Goal: Transaction & Acquisition: Download file/media

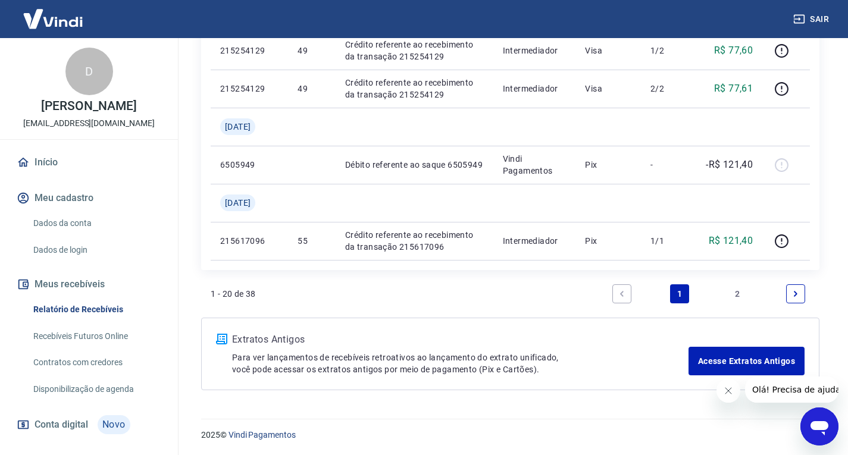
scroll to position [1088, 0]
click at [803, 293] on link "Next page" at bounding box center [795, 293] width 19 height 19
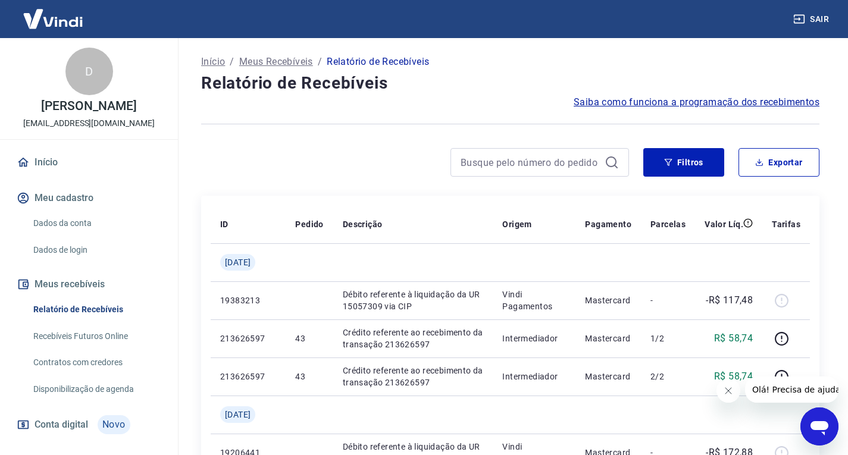
click at [647, 101] on span "Saiba como funciona a programação dos recebimentos" at bounding box center [696, 102] width 246 height 14
click at [814, 427] on icon "Abrir janela de mensagens" at bounding box center [819, 428] width 18 height 14
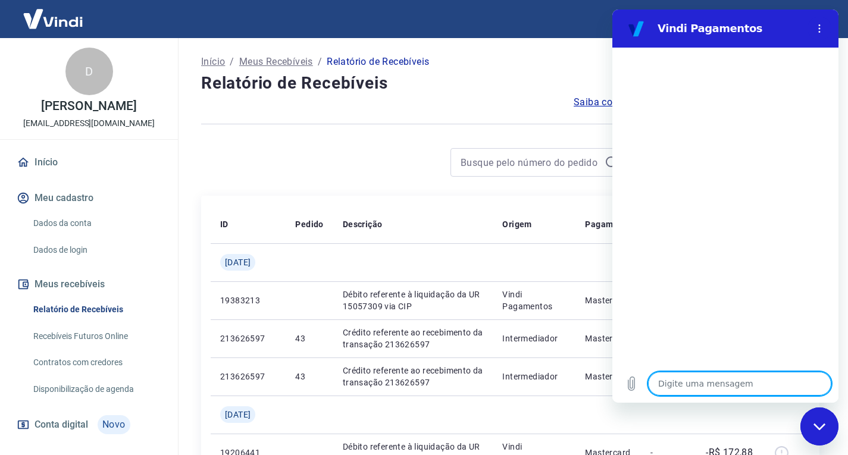
click at [688, 383] on textarea at bounding box center [739, 384] width 183 height 24
type textarea "C"
type textarea "x"
type textarea "Co"
type textarea "x"
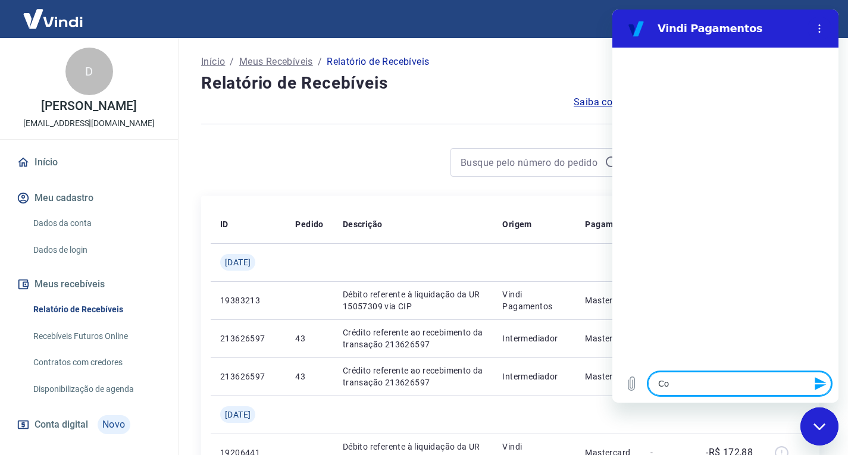
type textarea "Com"
type textarea "x"
type textarea "Como"
type textarea "x"
type textarea "Como"
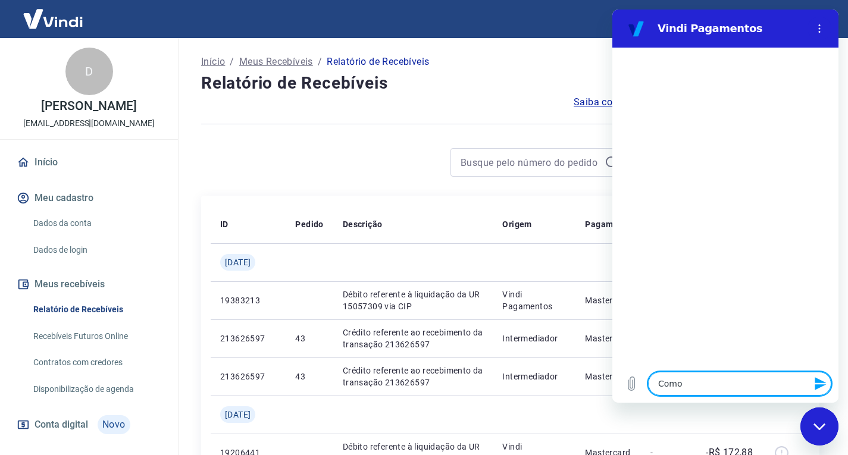
type textarea "x"
type textarea "Como é"
type textarea "x"
type textarea "Como é"
type textarea "x"
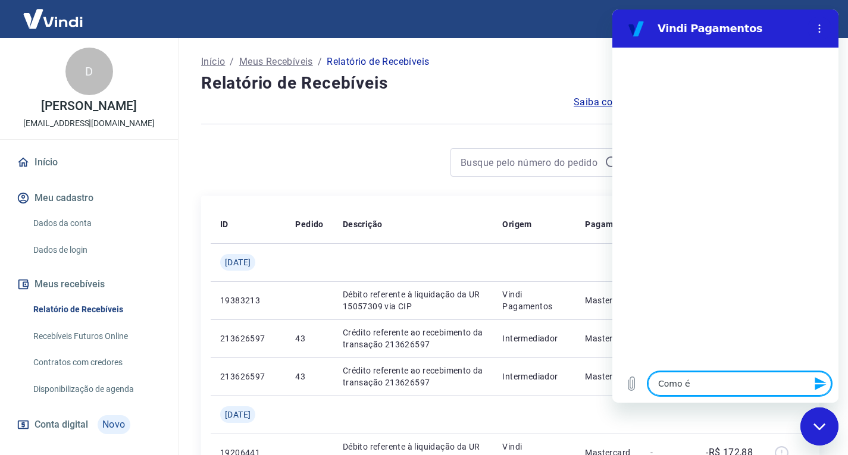
type textarea "Como é f"
type textarea "x"
type textarea "Como é fe"
type textarea "x"
type textarea "Como é fei"
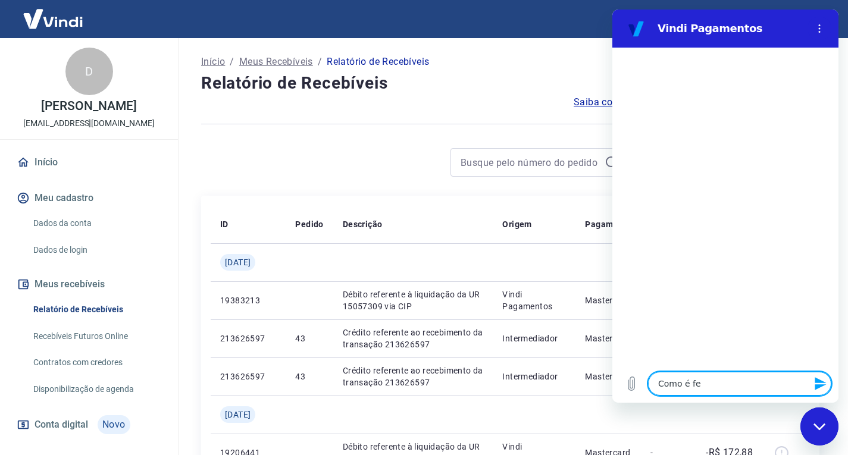
type textarea "x"
type textarea "Como é feio"
type textarea "x"
type textarea "Como é feio"
type textarea "x"
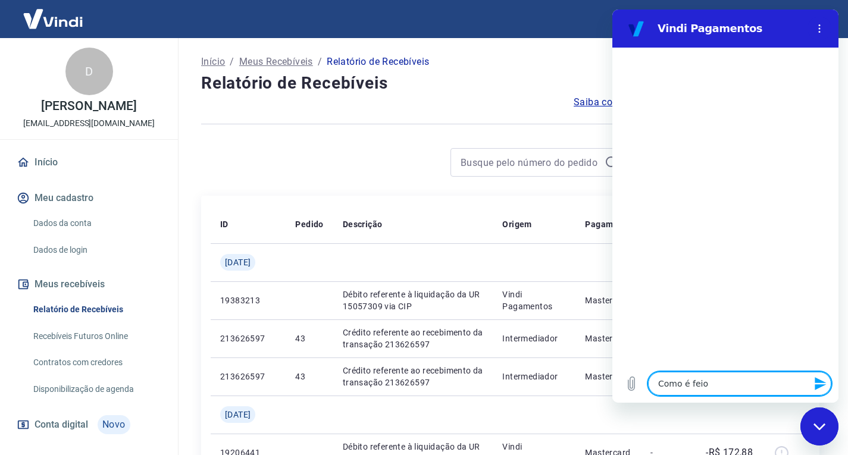
type textarea "Como é feio t"
type textarea "x"
type textarea "Como é feio to"
type textarea "x"
type textarea "Como é feio to"
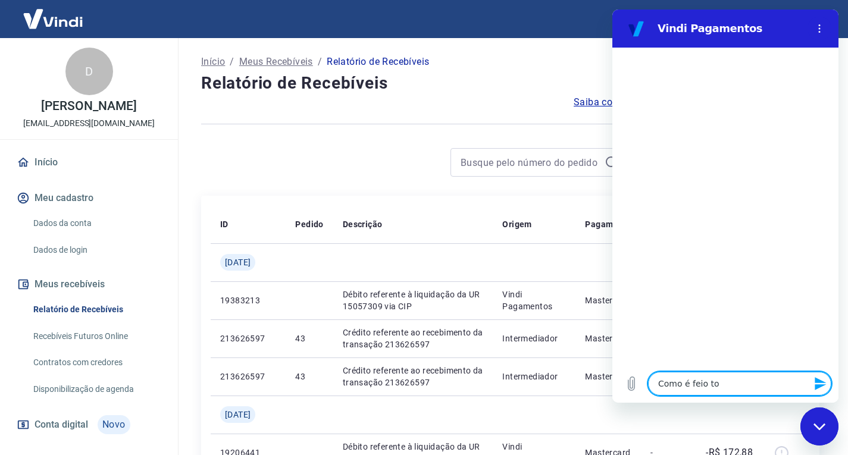
type textarea "x"
type textarea "Como é feio to s"
type textarea "x"
type textarea "Como é feio to sa"
type textarea "x"
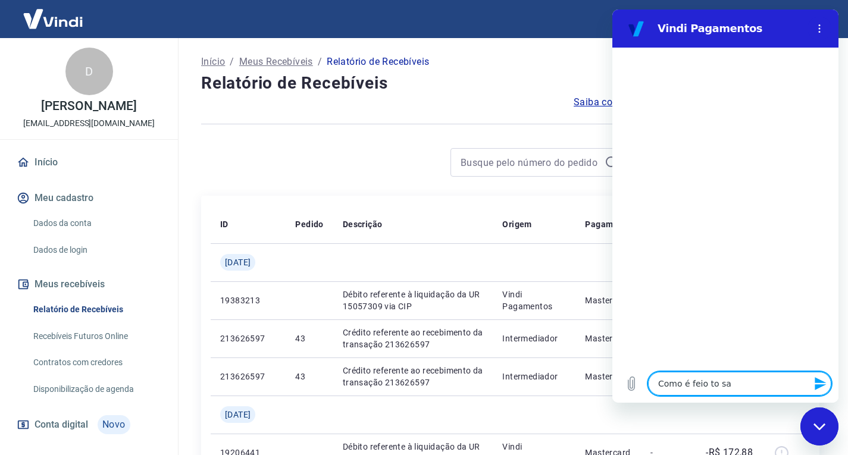
type textarea "Como é feio to saq"
type textarea "x"
type textarea "Como é feio to saqu"
type textarea "x"
type textarea "Como é feio to saque"
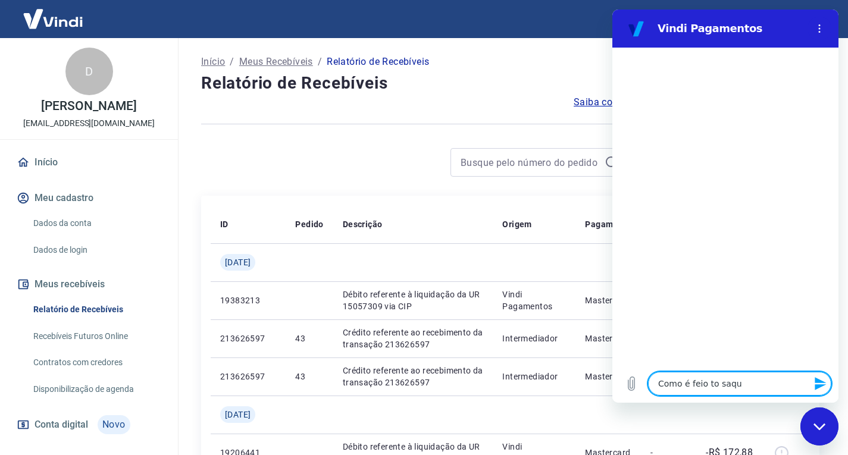
type textarea "x"
type textarea "Como é feio to saque"
type textarea "x"
type textarea "Como é feio to saque"
type textarea "x"
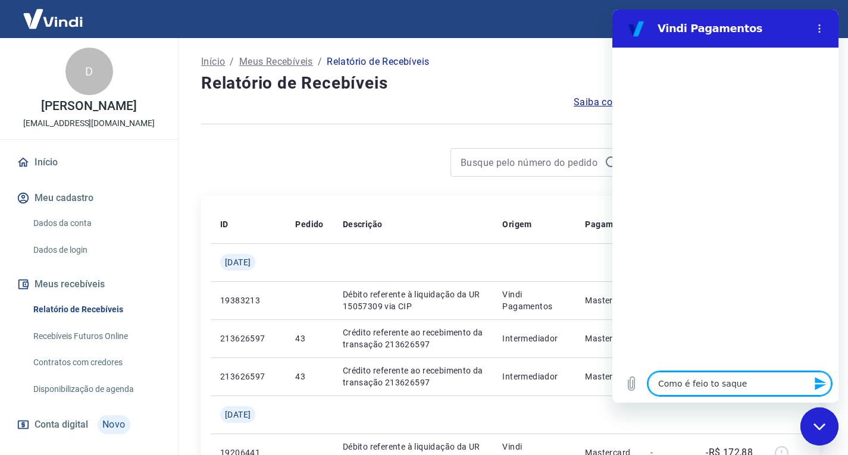
type textarea "Como é feio to saqu"
type textarea "x"
type textarea "Como é feio to saq"
type textarea "x"
type textarea "Como é feio to sa"
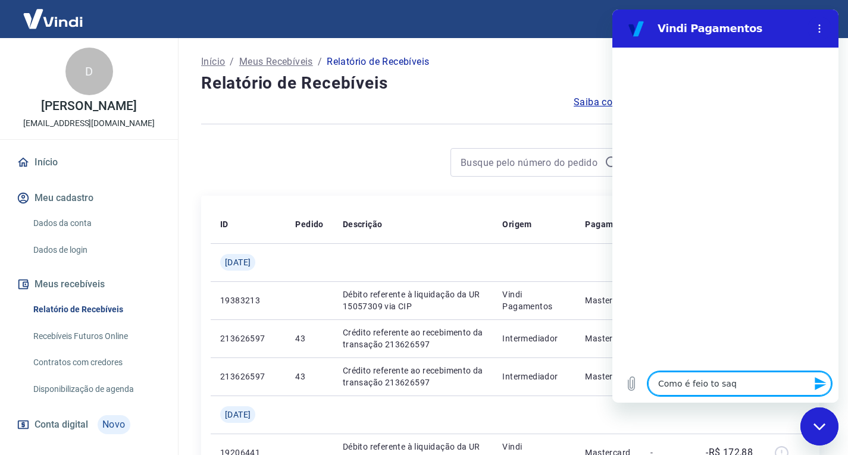
type textarea "x"
type textarea "Como é feio to s"
type textarea "x"
type textarea "Como é feio to"
type textarea "x"
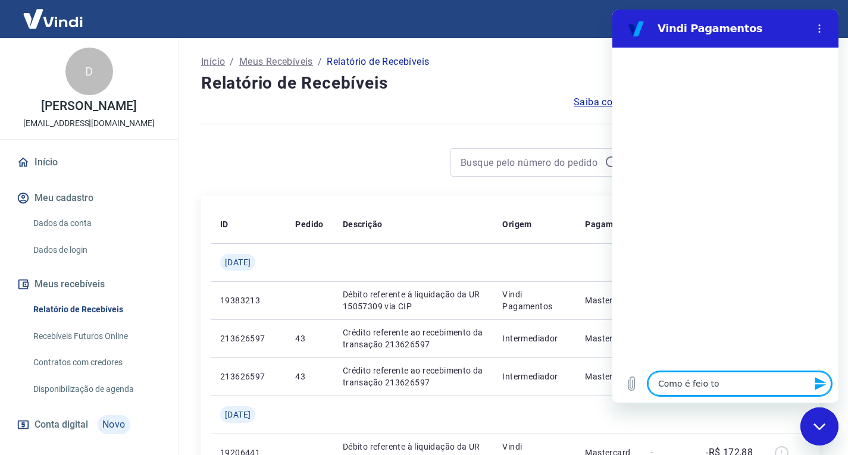
type textarea "Como é feio to"
type textarea "x"
type textarea "Como é feio t"
type textarea "x"
type textarea "Como é feio"
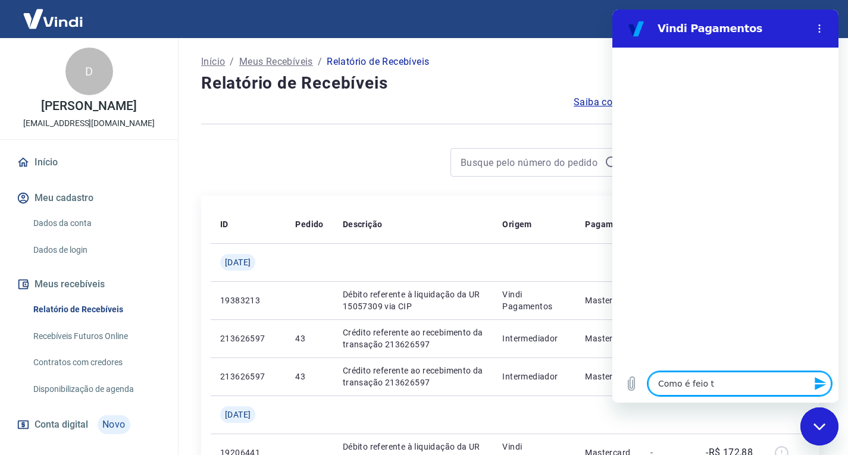
type textarea "x"
type textarea "Como é feio"
type textarea "x"
type textarea "Como é fei"
type textarea "x"
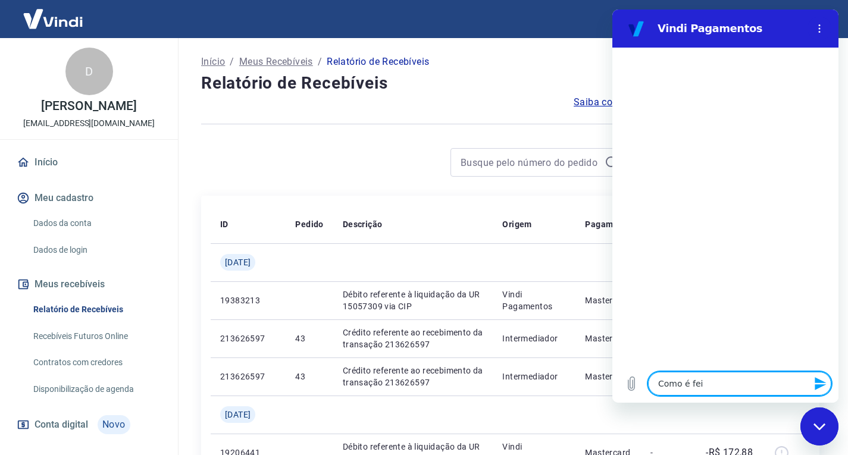
type textarea "Como é feit"
type textarea "x"
type textarea "Como é feito"
type textarea "x"
type textarea "Como é feitop"
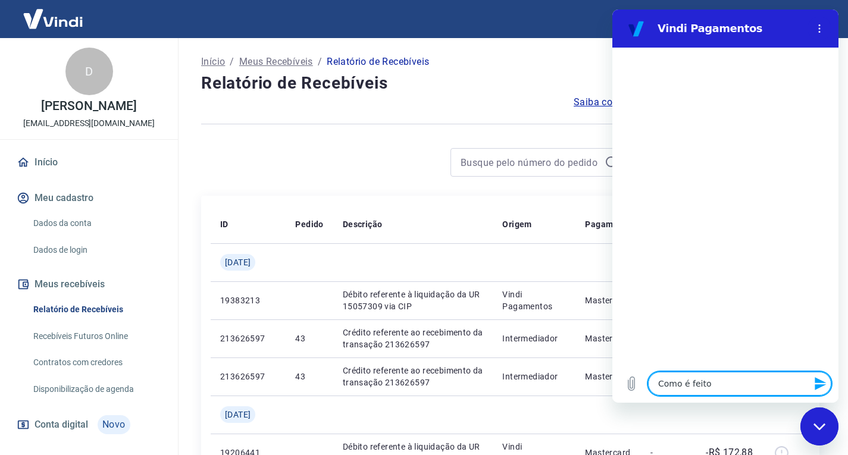
type textarea "x"
type textarea "Como é feitop"
type textarea "x"
type textarea "Como é feitop p"
type textarea "x"
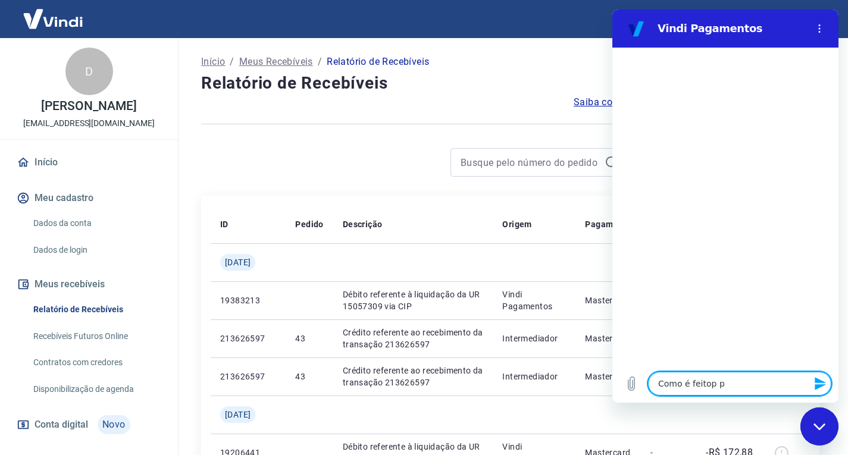
type textarea "Como é feitop p"
type textarea "x"
type textarea "Como é feitop p"
type textarea "x"
type textarea "Como é feitop"
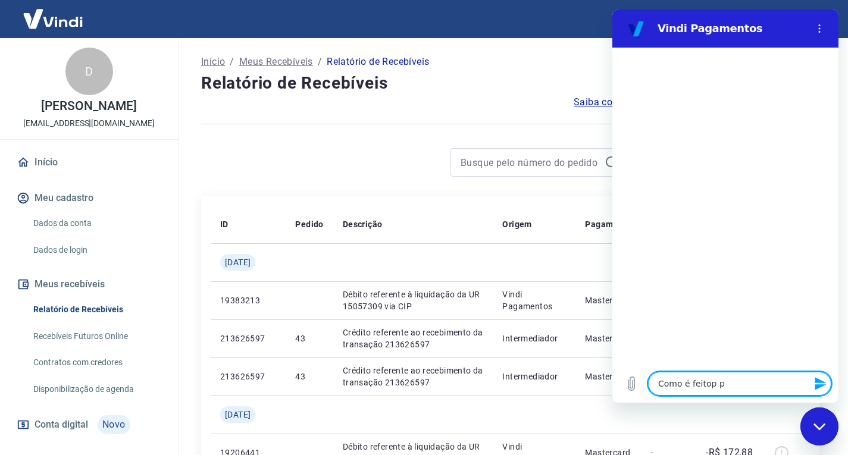
type textarea "x"
type textarea "Como é feitop"
type textarea "x"
type textarea "Como é feito"
type textarea "x"
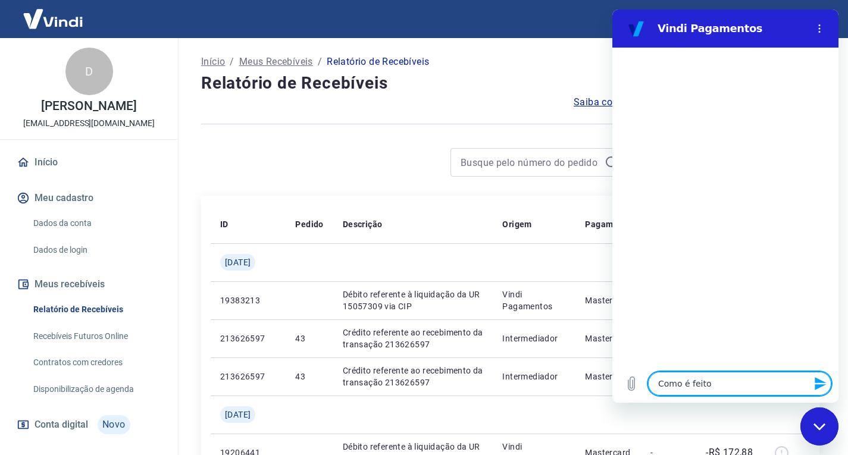
type textarea "Como é feito"
type textarea "x"
type textarea "Como é feito p"
type textarea "x"
type textarea "Como é feito p"
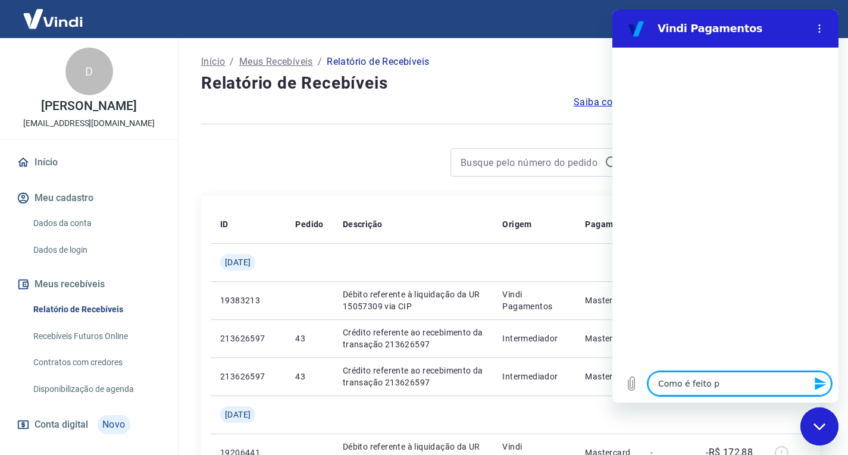
type textarea "x"
type textarea "Como é feito p s"
type textarea "x"
type textarea "Como é feito p sa"
type textarea "x"
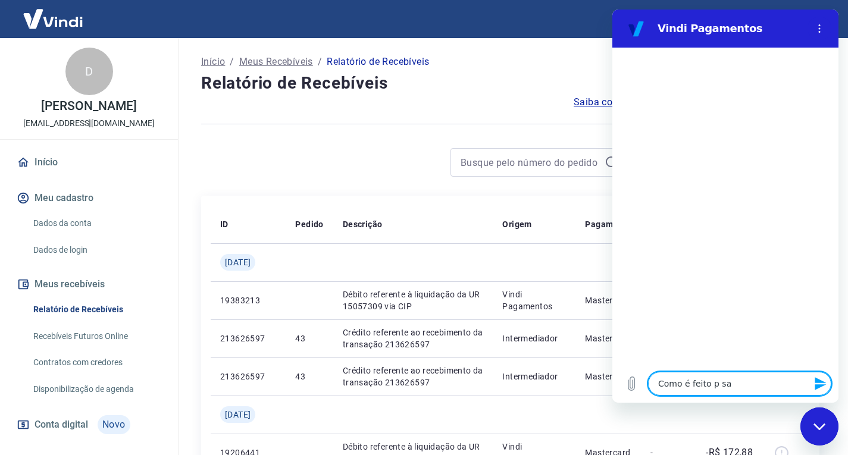
type textarea "Como é feito p saq"
type textarea "x"
type textarea "Como é feito p saqi"
type textarea "x"
type textarea "Como é feito p saqie"
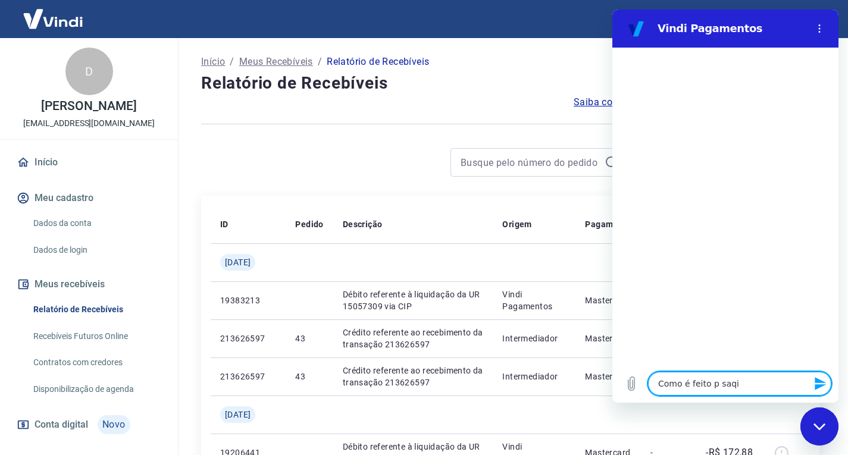
type textarea "x"
type textarea "Como é feito p saqie"
type textarea "x"
type textarea "Como é feito p saqie"
type textarea "x"
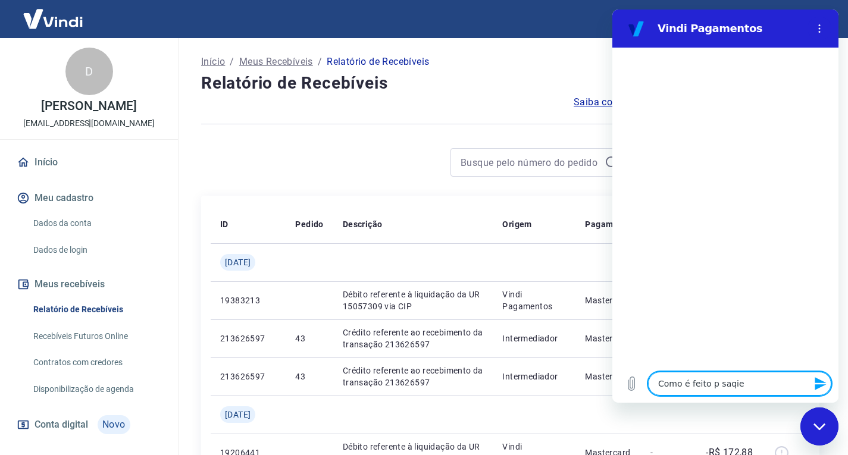
type textarea "Como é feito p saqi"
type textarea "x"
type textarea "Como é feito p saq"
type textarea "x"
type textarea "Como é feito p sa"
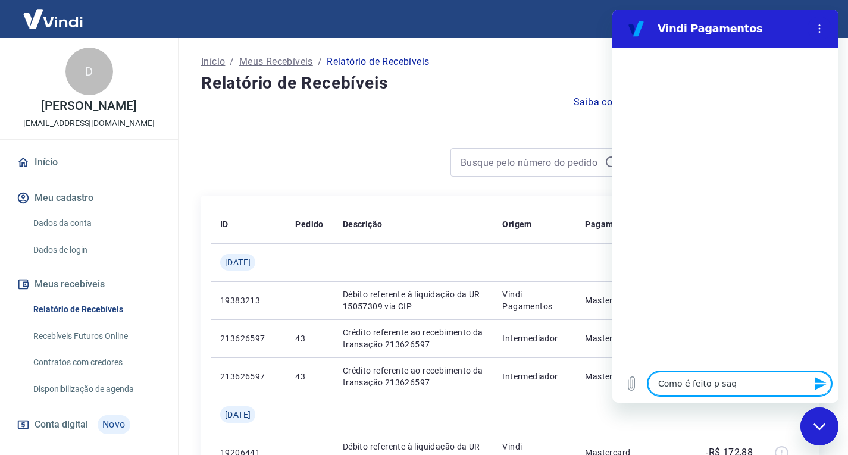
type textarea "x"
type textarea "Como é feito p s"
type textarea "x"
type textarea "Como é feito p"
type textarea "x"
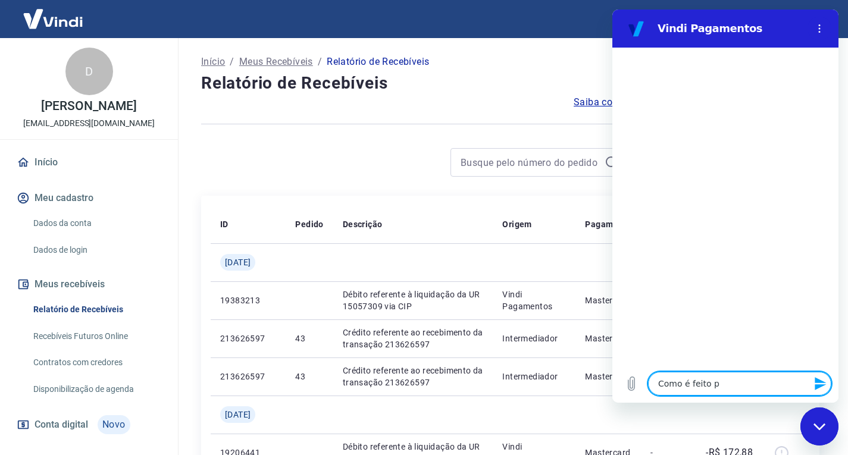
type textarea "Como é feito p"
type textarea "x"
type textarea "Como é feito"
type textarea "x"
type textarea "Como é feito o"
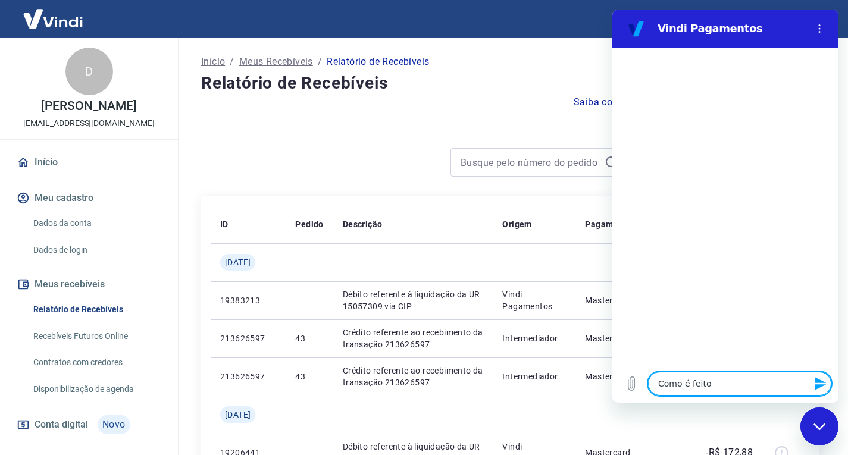
type textarea "x"
type textarea "Como é feito o"
type textarea "x"
type textarea "Como é feito o s"
type textarea "x"
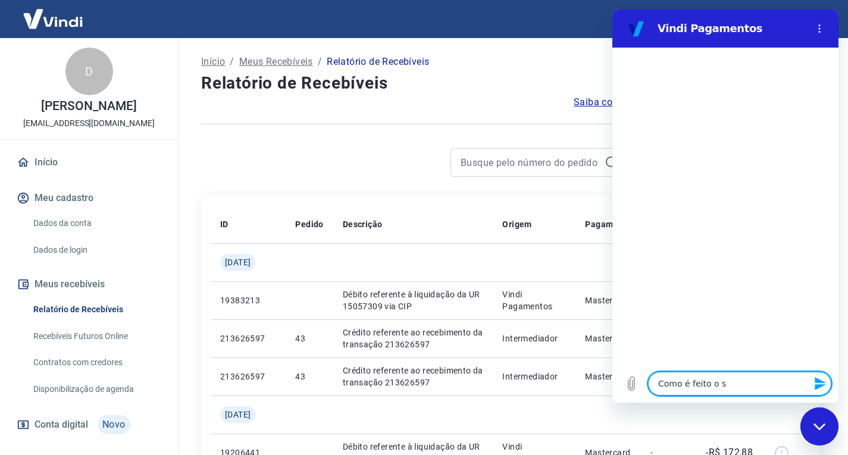
type textarea "Como é feito o sa"
type textarea "x"
type textarea "Como é feito o saq"
type textarea "x"
type textarea "Como é feito o saqu"
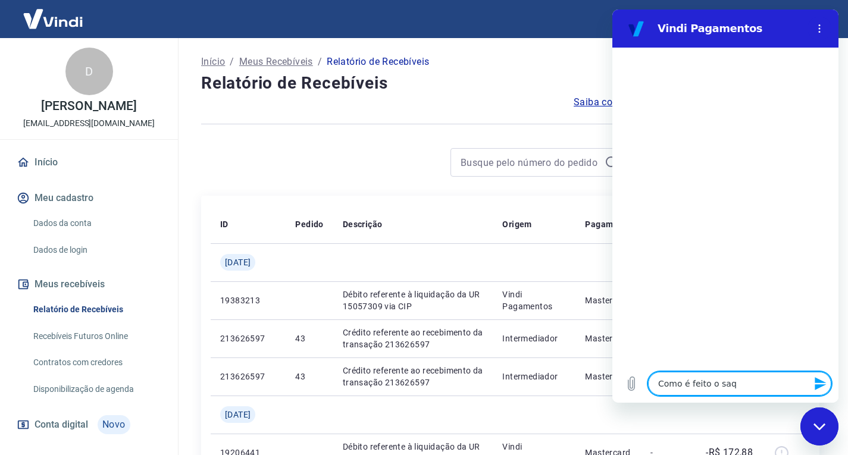
type textarea "x"
type textarea "Como é feito o saque"
type textarea "x"
type textarea "Como é feito o saque"
type textarea "x"
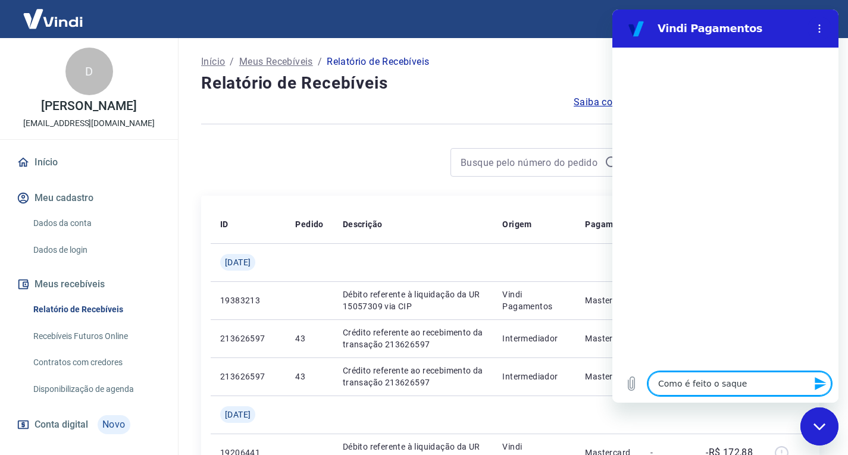
type textarea "Como é feito o saque ?"
type textarea "x"
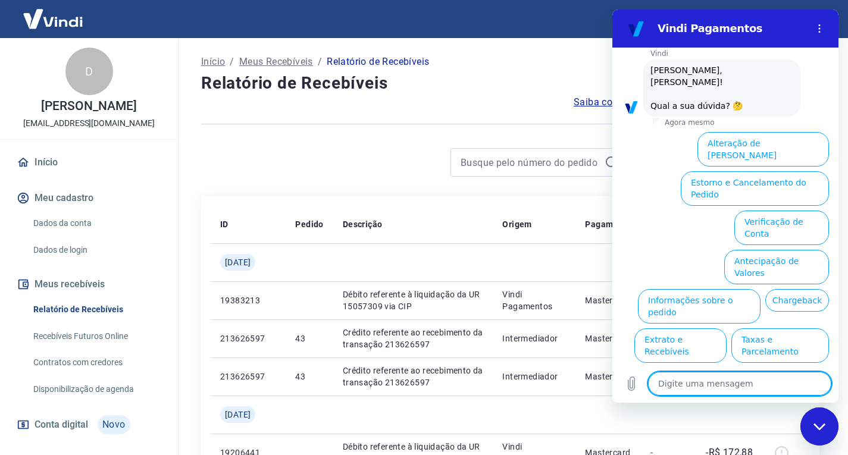
scroll to position [51, 0]
click at [706, 387] on textarea at bounding box center [739, 384] width 183 height 24
click at [692, 388] on textarea at bounding box center [739, 384] width 183 height 24
type textarea "c"
type textarea "x"
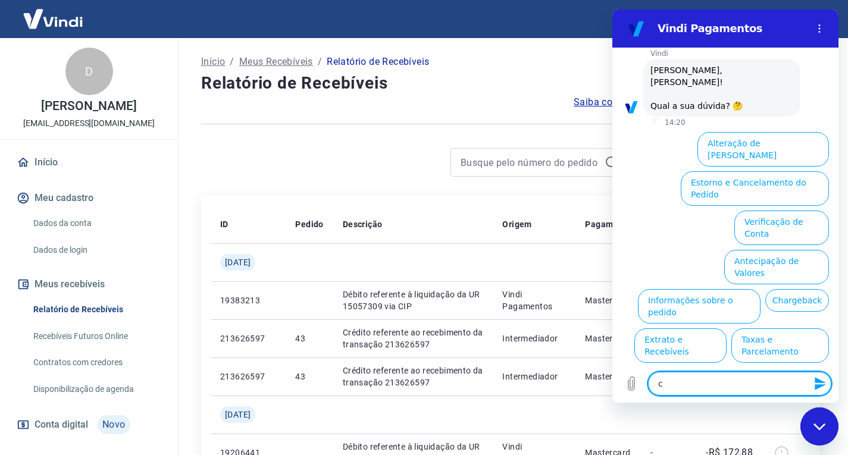
type textarea "co"
type textarea "x"
type textarea "com"
type textarea "x"
type textarea "como"
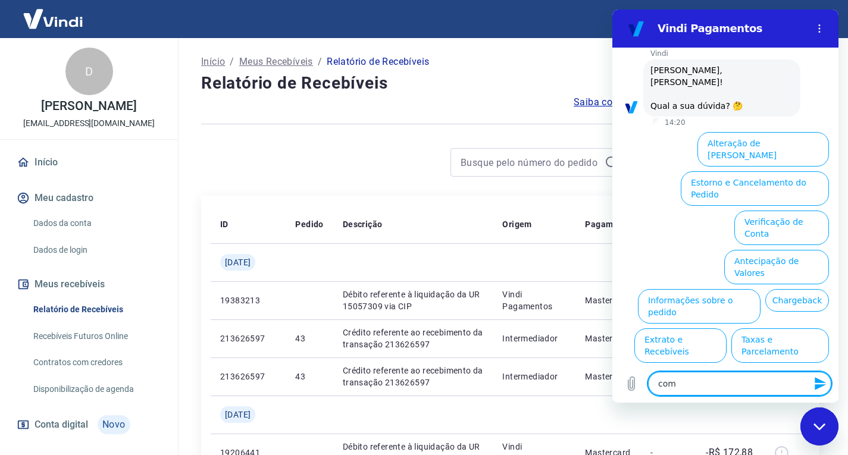
type textarea "x"
type textarea "como"
type textarea "x"
type textarea "como r"
type textarea "x"
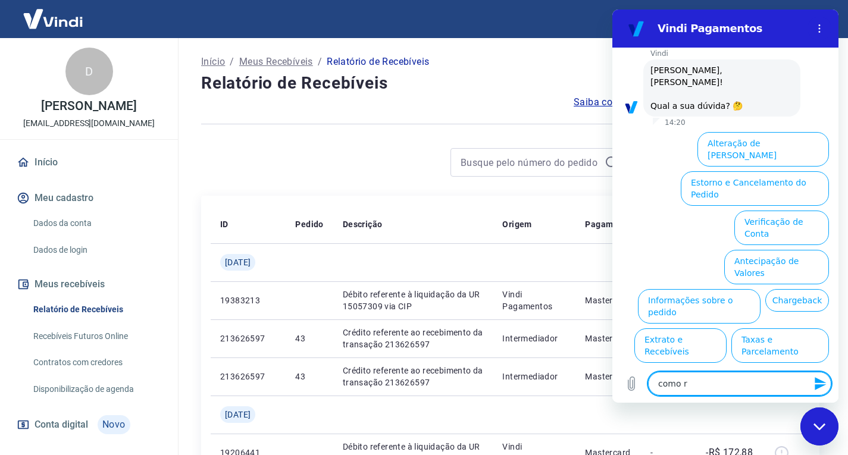
type textarea "como re"
type textarea "x"
type textarea "como ret"
type textarea "x"
type textarea "como reti"
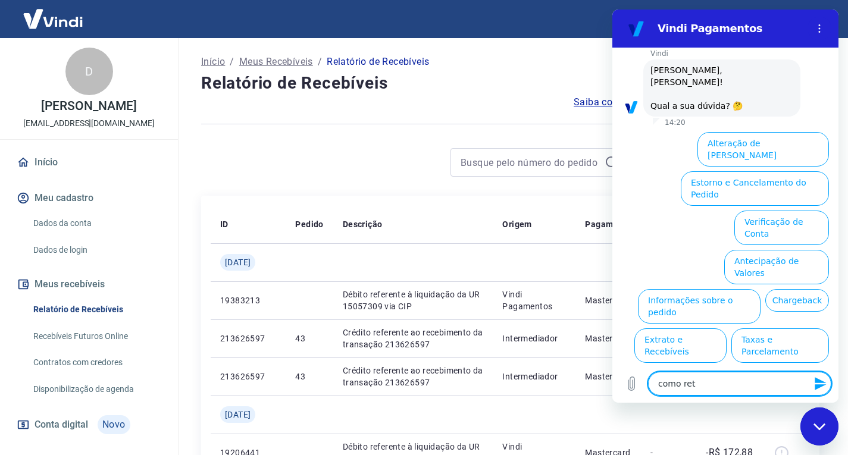
type textarea "x"
type textarea "como retir"
type textarea "x"
type textarea "como retira"
type textarea "x"
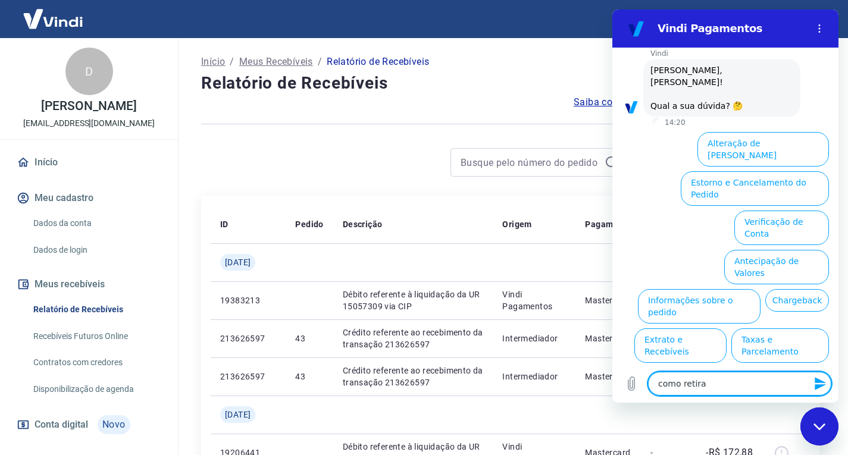
type textarea "como retirar"
type textarea "x"
type textarea "como retirar"
type textarea "x"
type textarea "como retirar o"
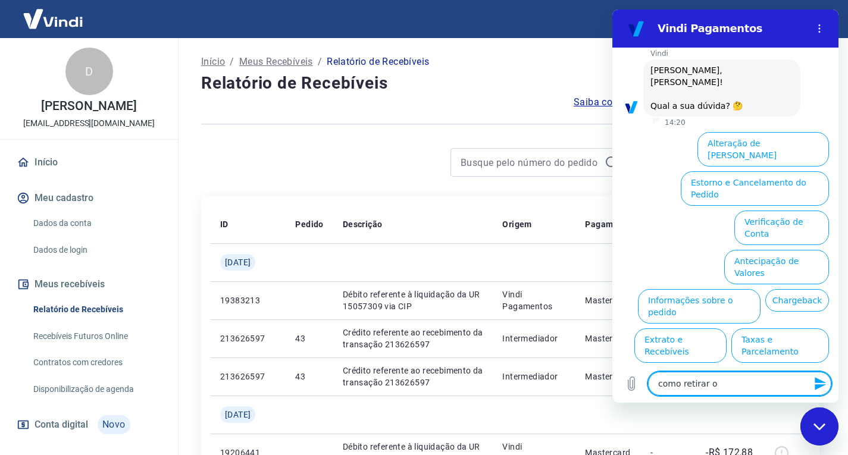
type textarea "x"
type textarea "como retirar o"
type textarea "x"
type textarea "como retirar o d"
type textarea "x"
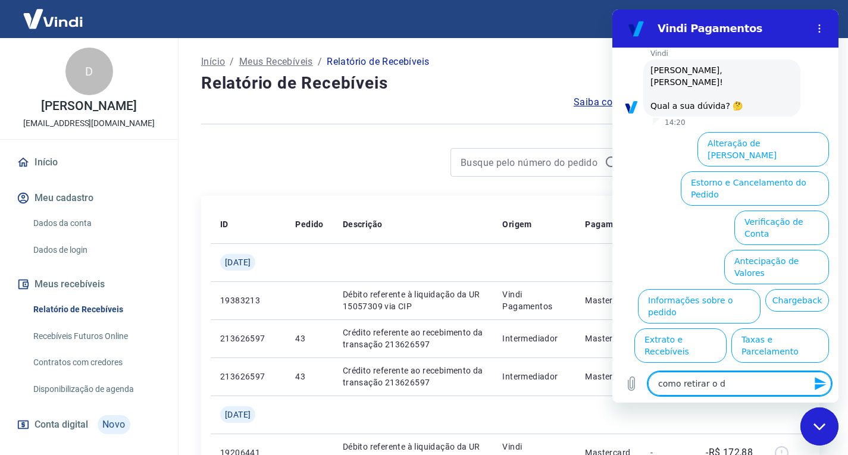
type textarea "como retirar o di"
type textarea "x"
type textarea "como retirar o din"
type textarea "x"
type textarea "como retirar o dinh"
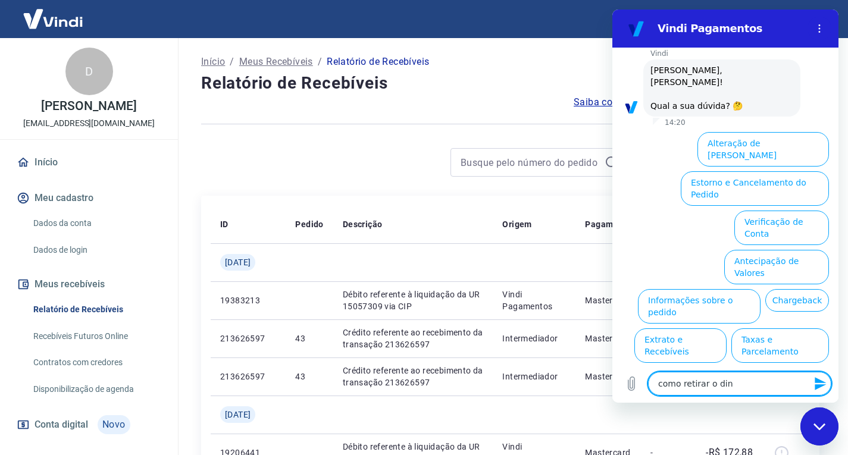
type textarea "x"
type textarea "como retirar o dinhe"
type textarea "x"
type textarea "como retirar o dinhei"
type textarea "x"
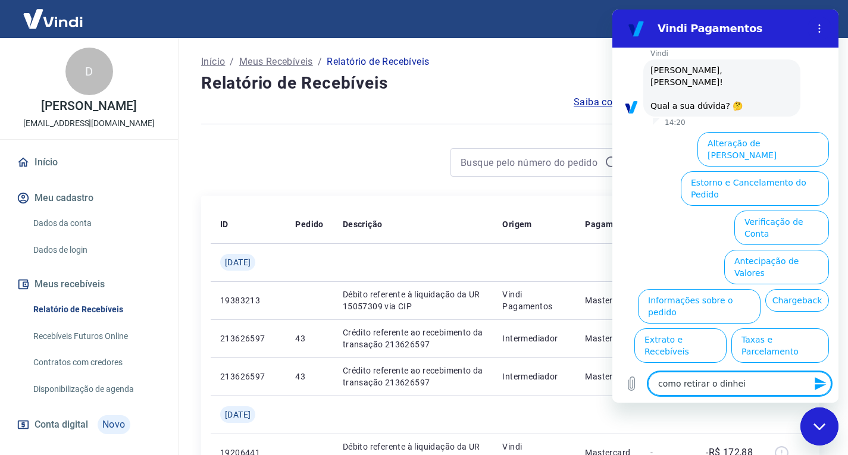
type textarea "como retirar o dinheir"
type textarea "x"
type textarea "como retirar o dinheiro"
type textarea "x"
type textarea "como retirar o dinheiro"
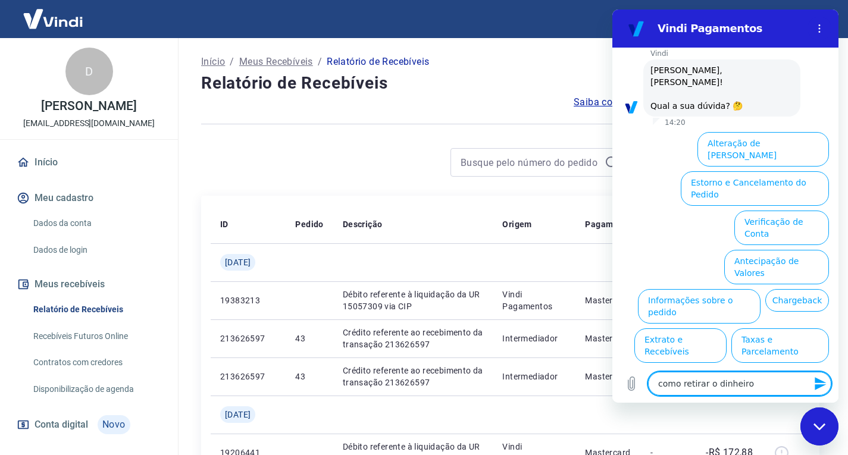
type textarea "x"
type textarea "como retirar o dinheiro d"
type textarea "x"
type textarea "como retirar o dinheiro da"
type textarea "x"
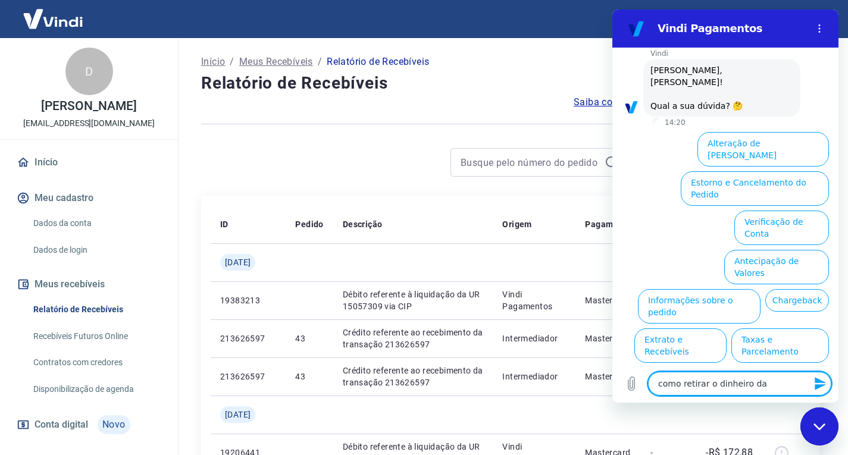
type textarea "como retirar o dinheiro da"
type textarea "x"
type textarea "como retirar o dinheiro da v"
type textarea "x"
type textarea "como retirar o dinheiro da vi"
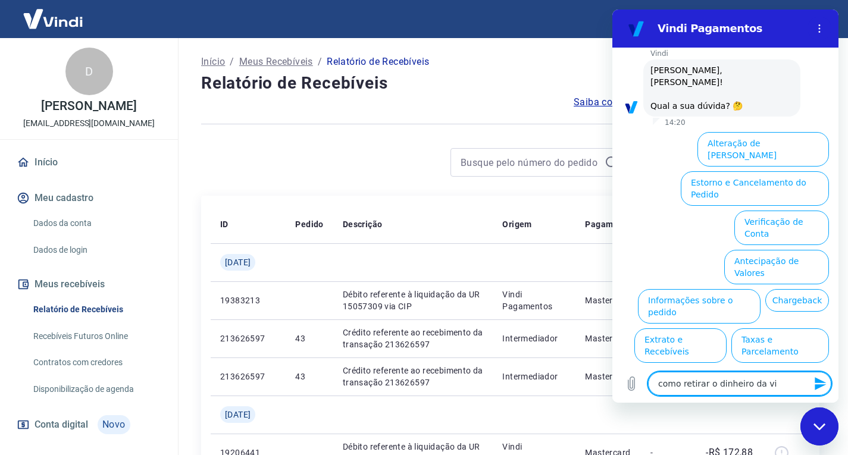
type textarea "x"
type textarea "como retirar o dinheiro da vin"
type textarea "x"
type textarea "como retirar o dinheiro da vind"
type textarea "x"
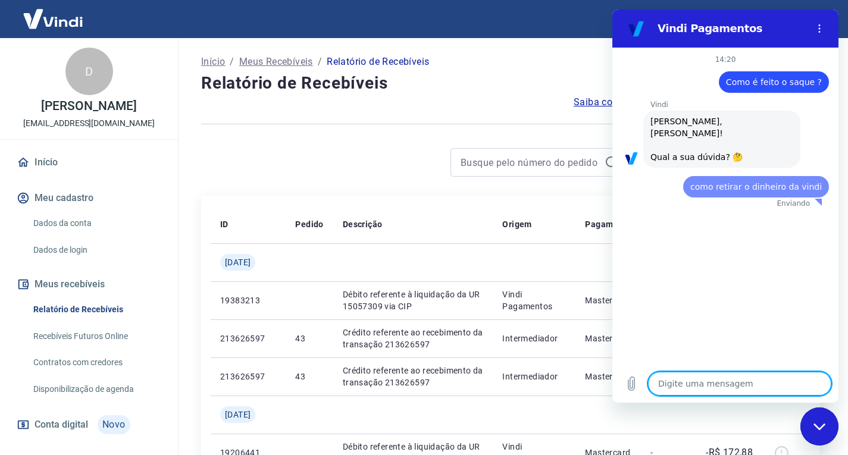
scroll to position [0, 0]
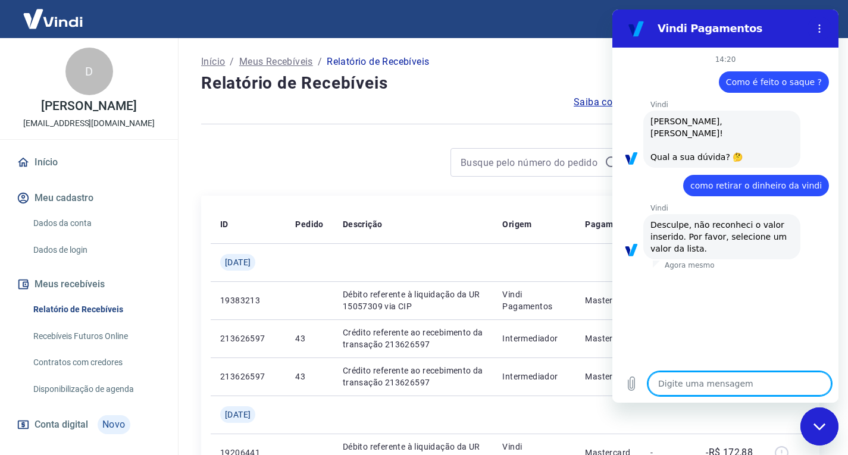
click at [705, 388] on textarea at bounding box center [739, 384] width 183 height 24
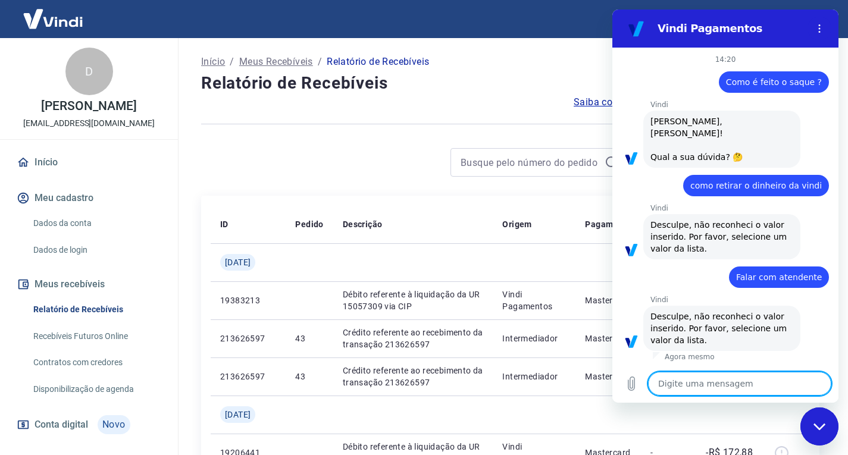
click at [704, 384] on textarea at bounding box center [739, 384] width 183 height 24
click at [817, 26] on icon "Menu de opções" at bounding box center [819, 29] width 10 height 10
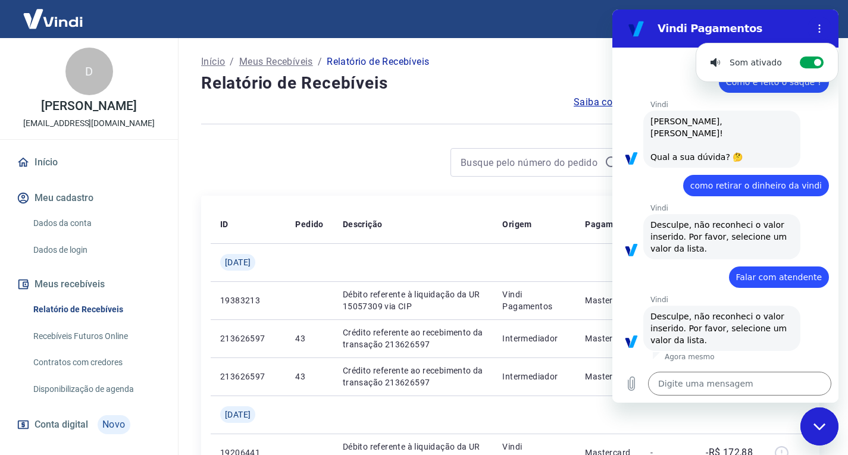
click at [794, 20] on div "Vindi Pagamentos" at bounding box center [710, 29] width 183 height 24
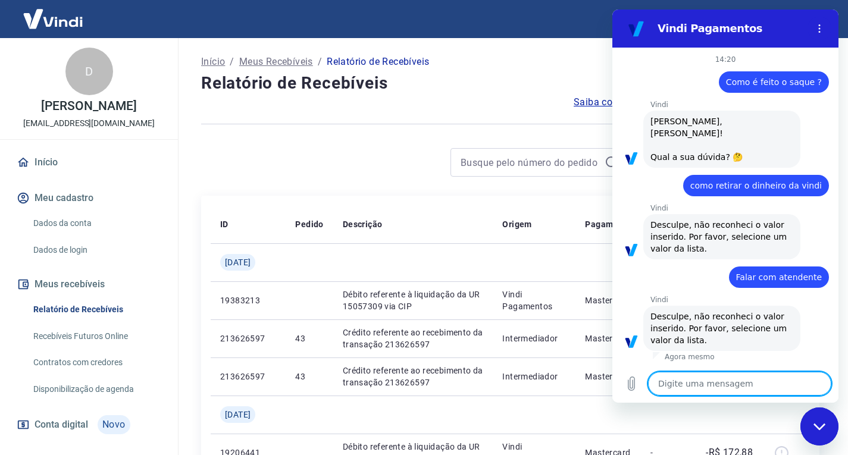
click at [683, 388] on textarea at bounding box center [739, 384] width 183 height 24
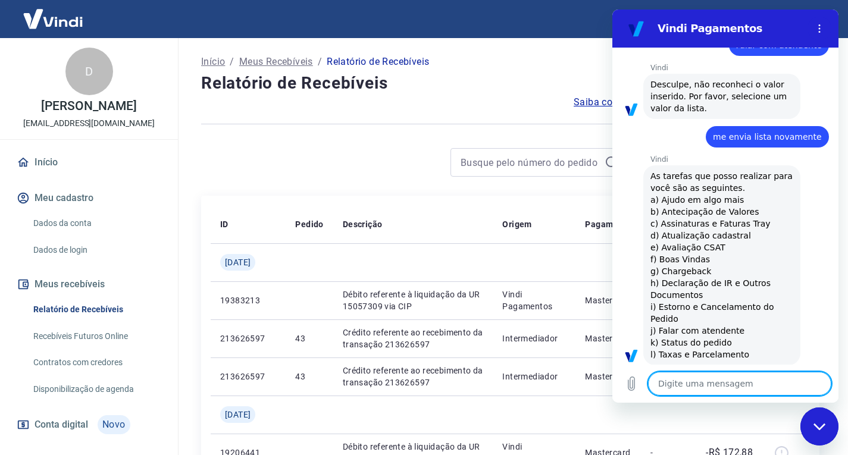
scroll to position [234, 0]
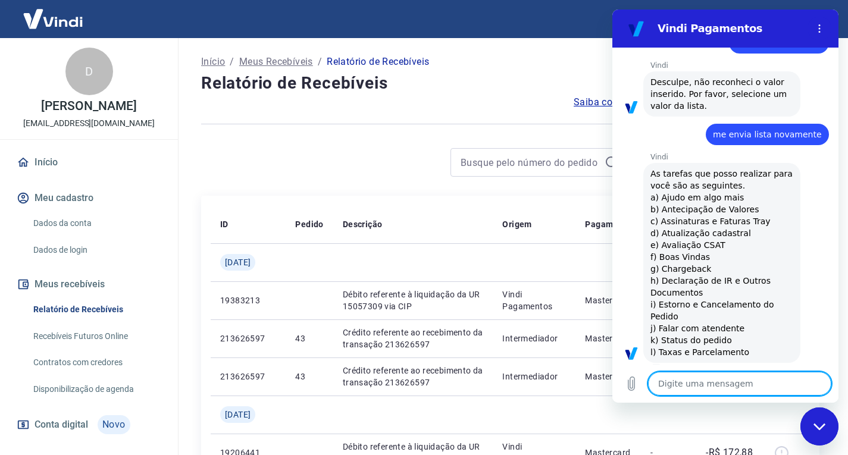
click at [698, 385] on textarea at bounding box center [739, 384] width 183 height 24
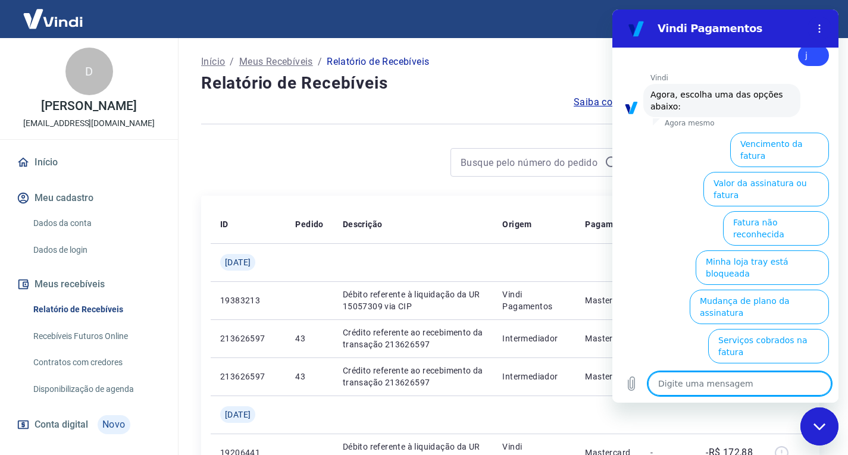
scroll to position [652, 0]
click at [733, 382] on textarea at bounding box center [739, 384] width 183 height 24
click at [818, 382] on icon "Enviar mensagem" at bounding box center [819, 383] width 11 height 13
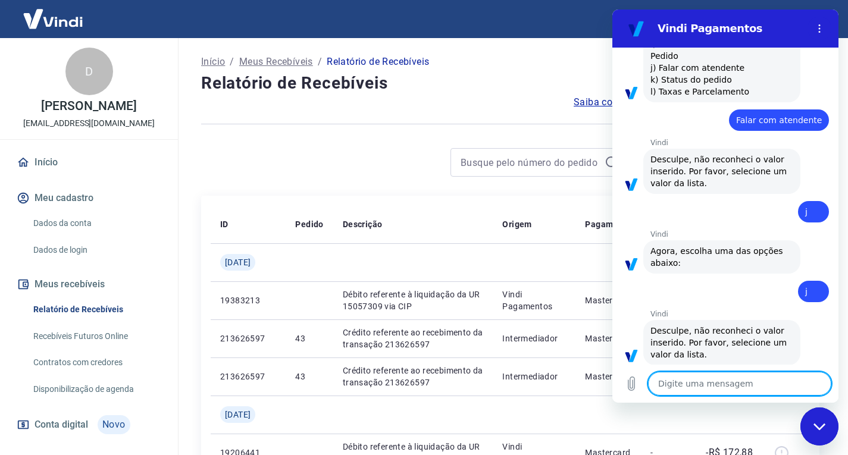
scroll to position [497, 0]
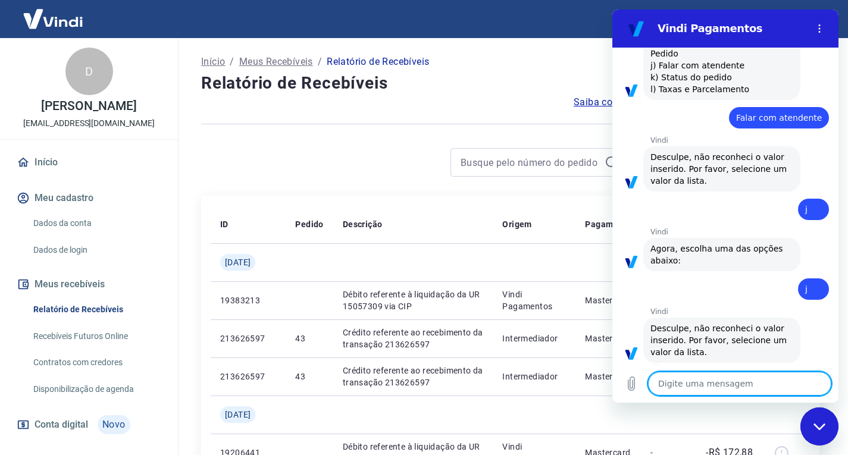
click at [697, 386] on textarea at bounding box center [739, 384] width 183 height 24
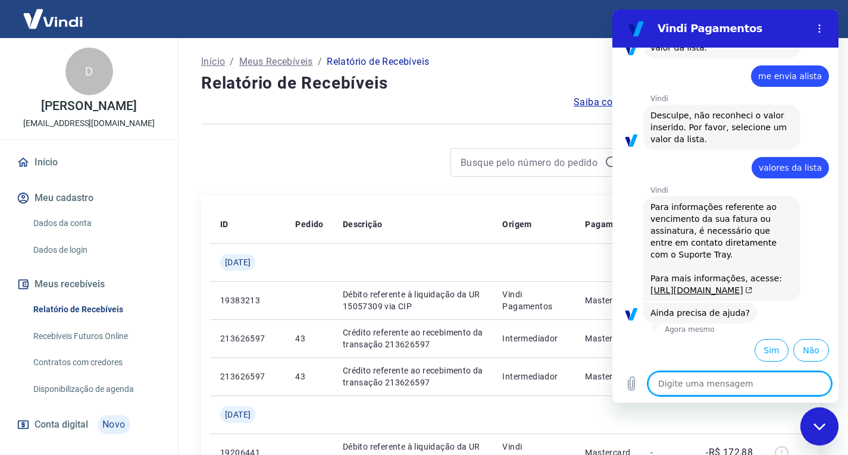
scroll to position [929, 0]
click at [766, 350] on button "Sim" at bounding box center [771, 350] width 34 height 23
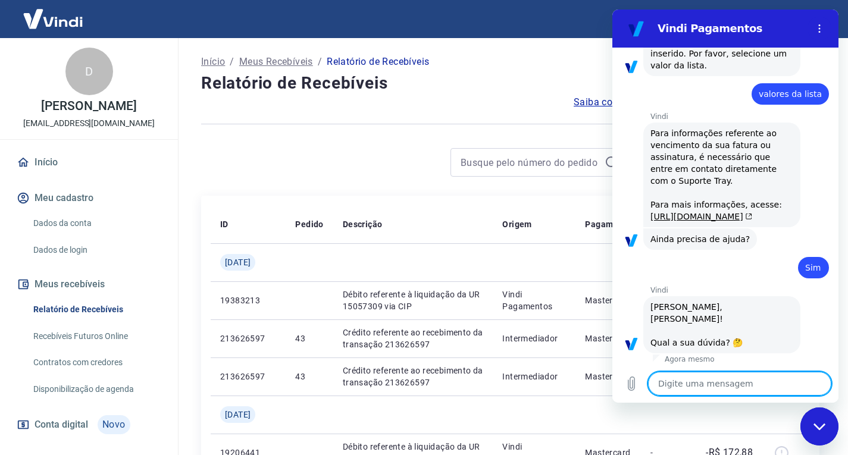
scroll to position [1240, 0]
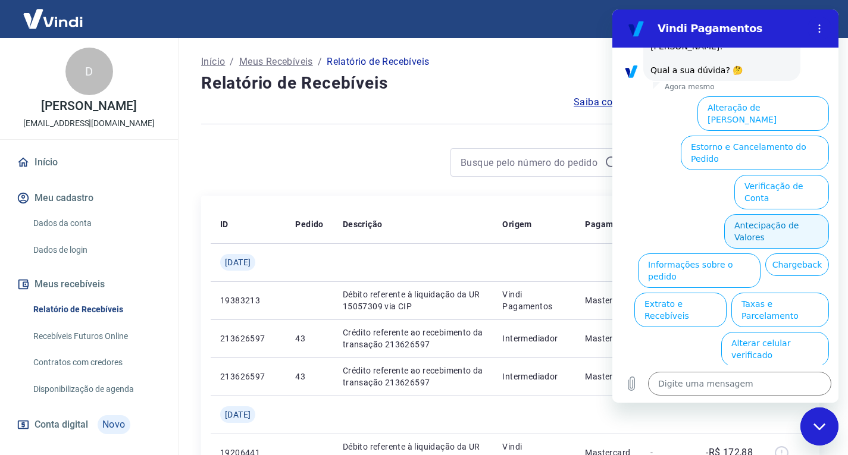
click at [756, 218] on button "Antecipação de Valores" at bounding box center [776, 231] width 105 height 34
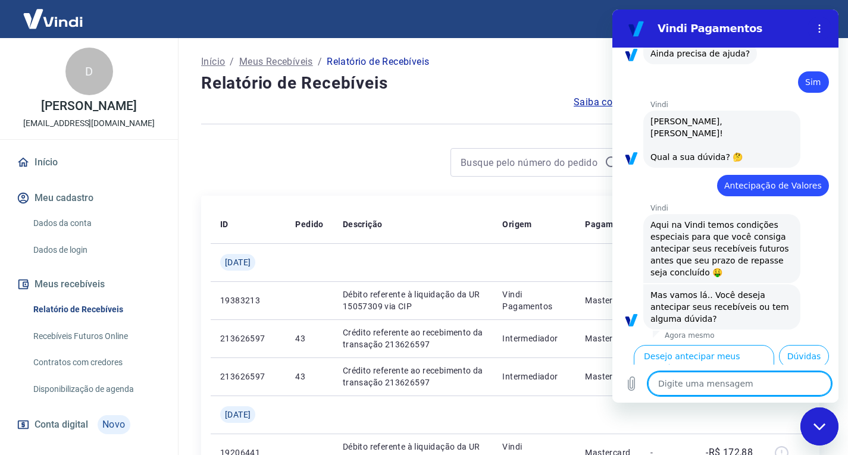
scroll to position [1210, 0]
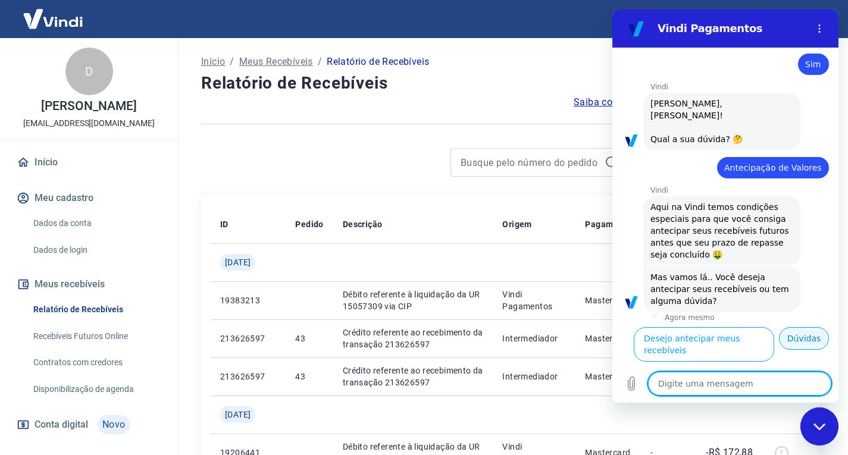
click at [791, 350] on button "Dúvidas" at bounding box center [804, 338] width 50 height 23
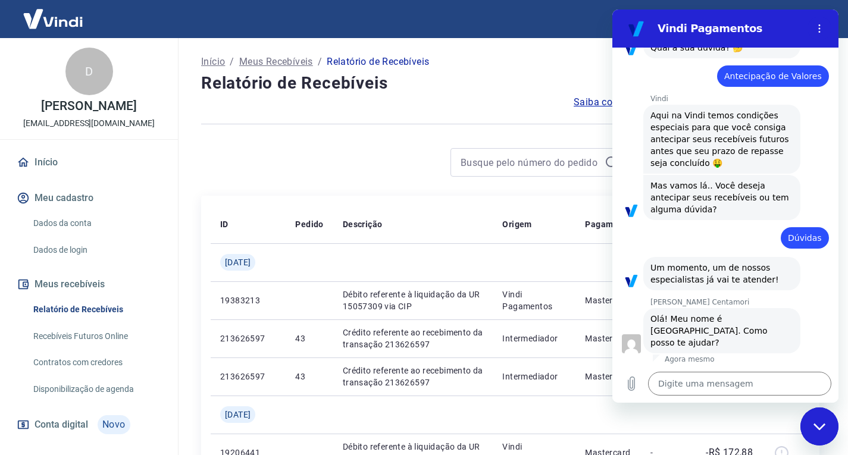
scroll to position [1276, 0]
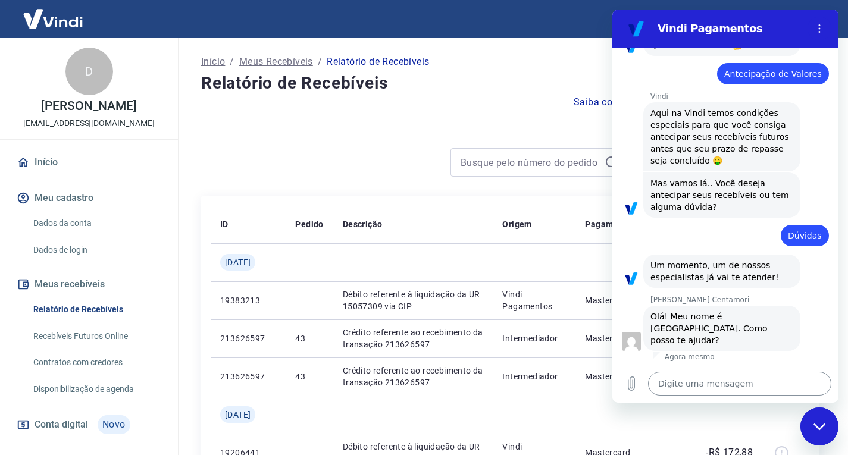
click at [733, 380] on textarea at bounding box center [739, 384] width 183 height 24
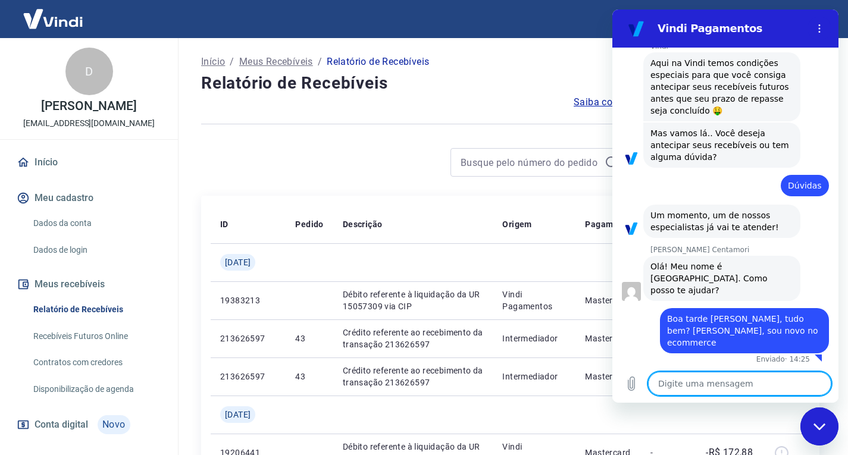
scroll to position [1317, 0]
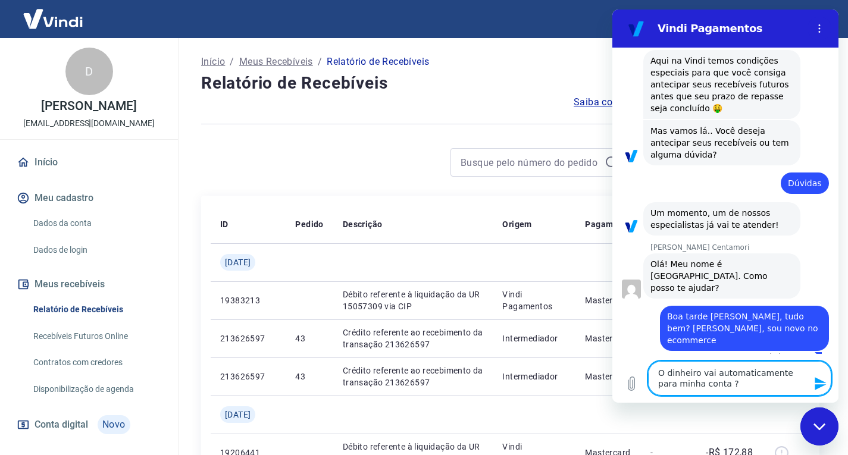
click at [821, 381] on icon "Enviar mensagem" at bounding box center [819, 383] width 11 height 13
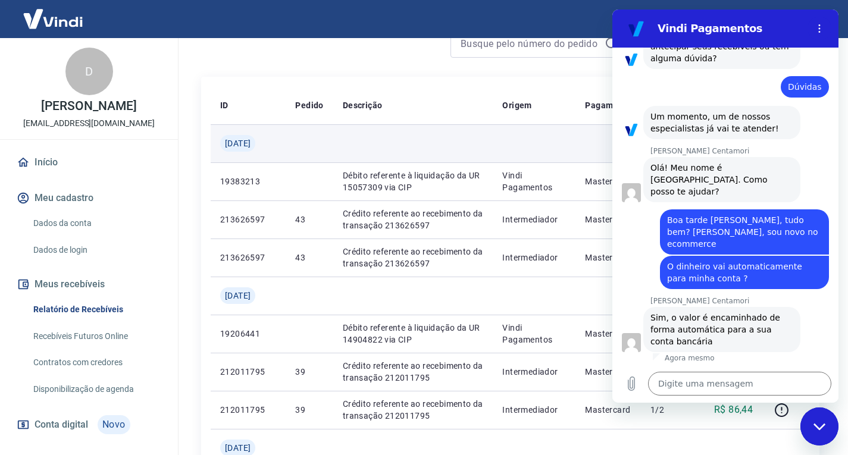
scroll to position [1414, 0]
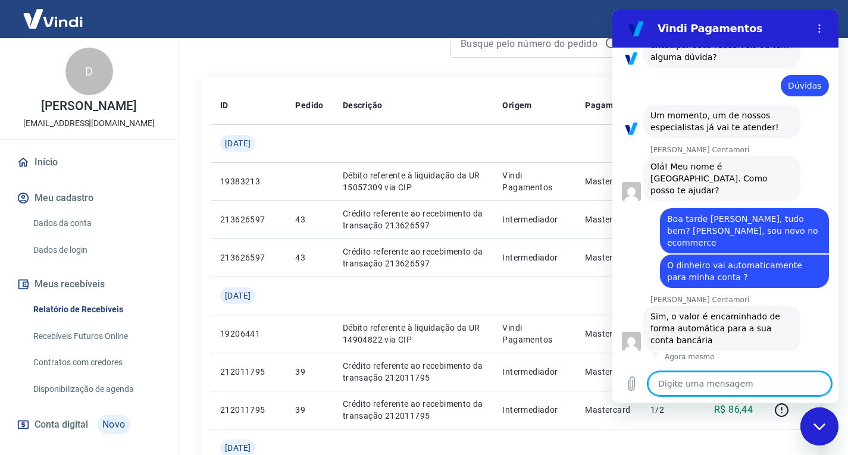
click at [694, 387] on textarea at bounding box center [739, 384] width 183 height 24
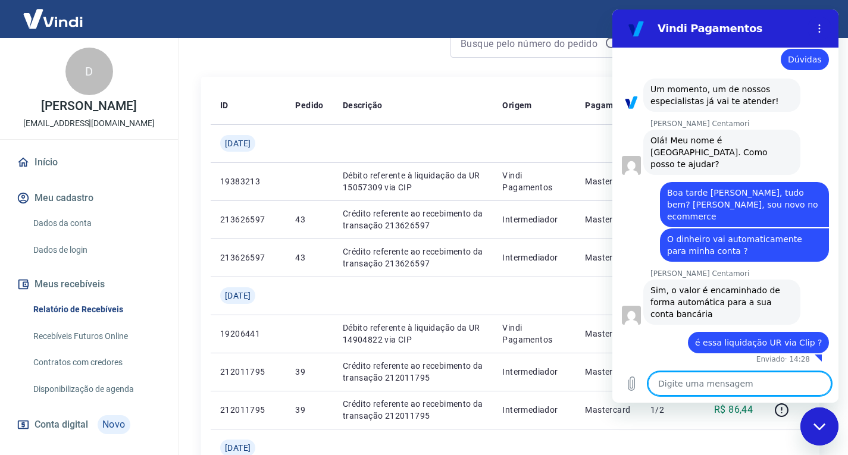
scroll to position [1443, 0]
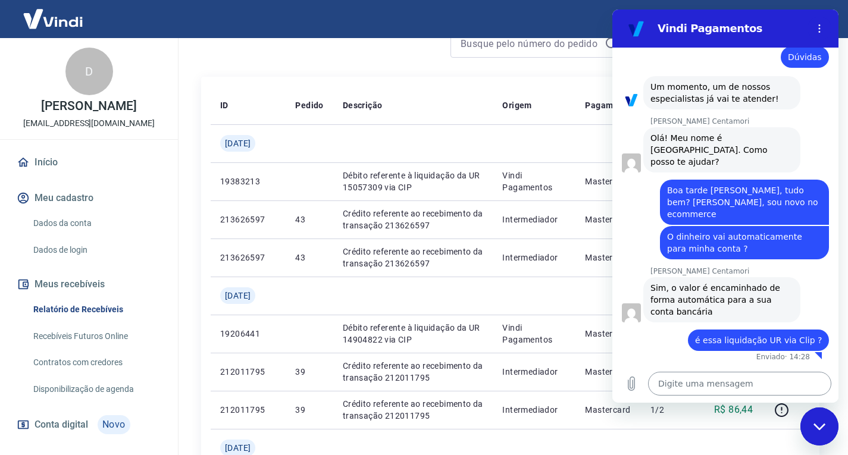
click at [705, 385] on textarea at bounding box center [739, 384] width 183 height 24
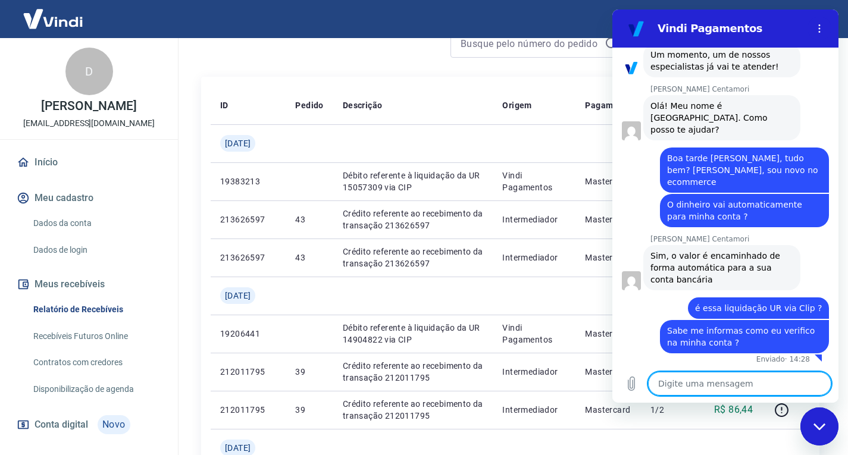
scroll to position [1478, 0]
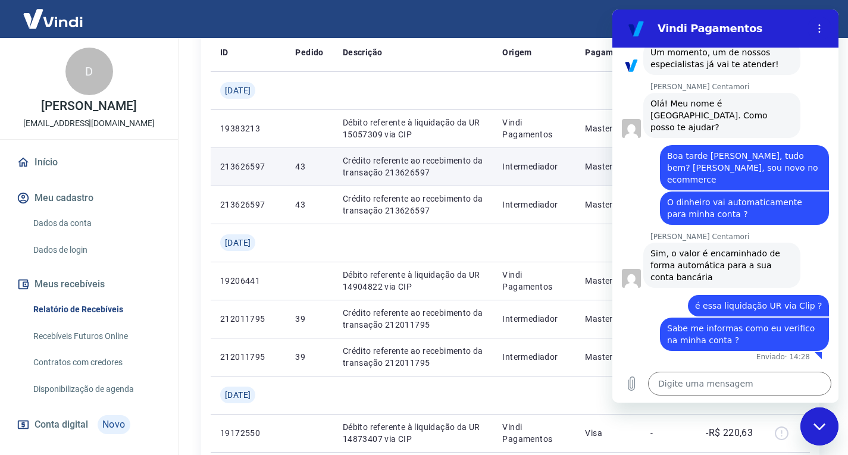
scroll to position [0, 0]
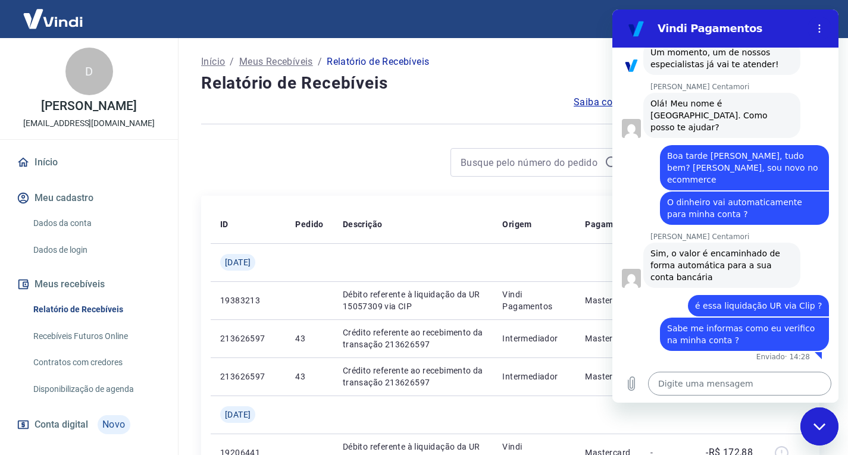
click at [744, 382] on textarea at bounding box center [739, 384] width 183 height 24
click at [818, 429] on icon "Fechar janela de mensagens" at bounding box center [819, 426] width 12 height 7
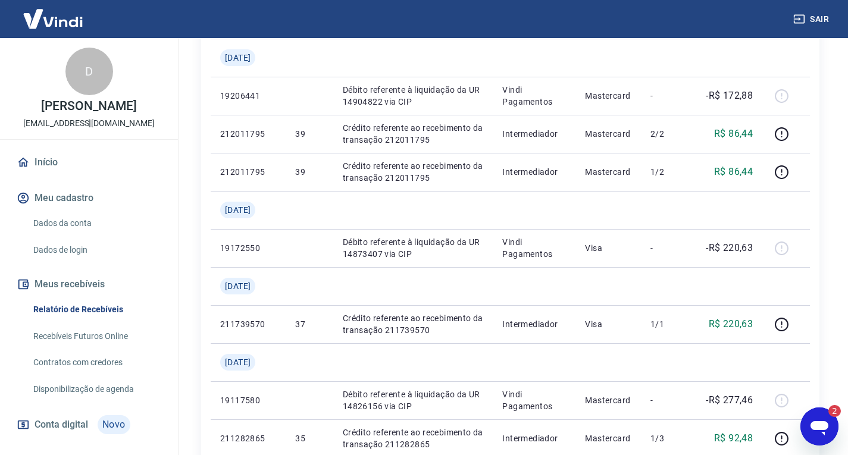
click at [818, 429] on icon "Abrir janela de mensagens, 2 mensagens não lidas" at bounding box center [819, 428] width 18 height 14
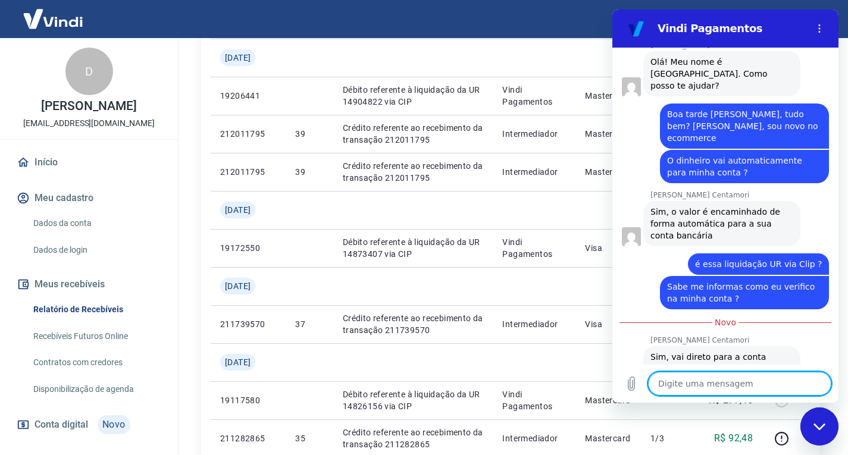
scroll to position [1570, 0]
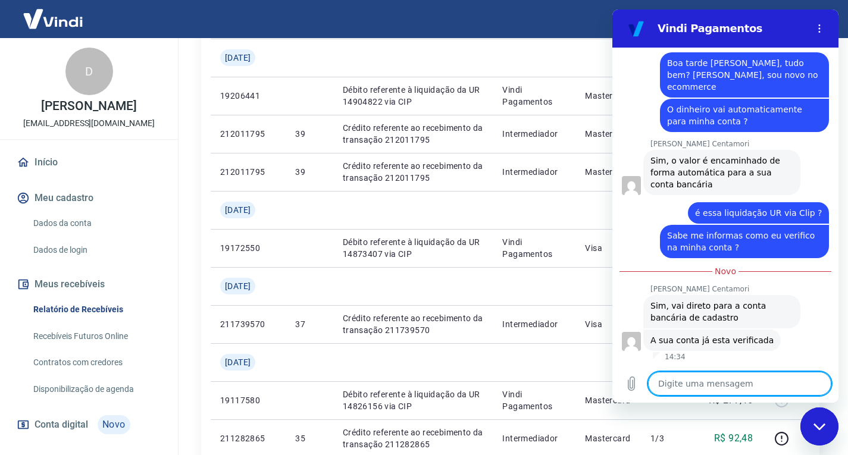
click at [706, 385] on textarea at bounding box center [739, 384] width 183 height 24
click at [712, 385] on textarea at bounding box center [739, 384] width 183 height 24
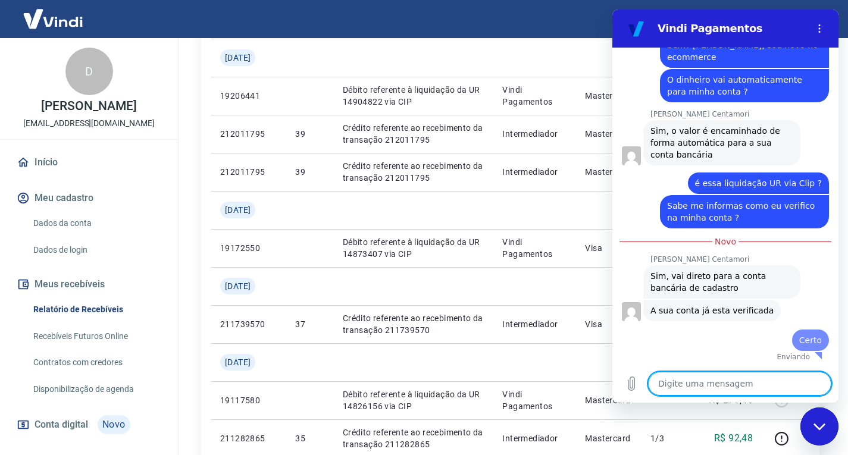
scroll to position [1599, 0]
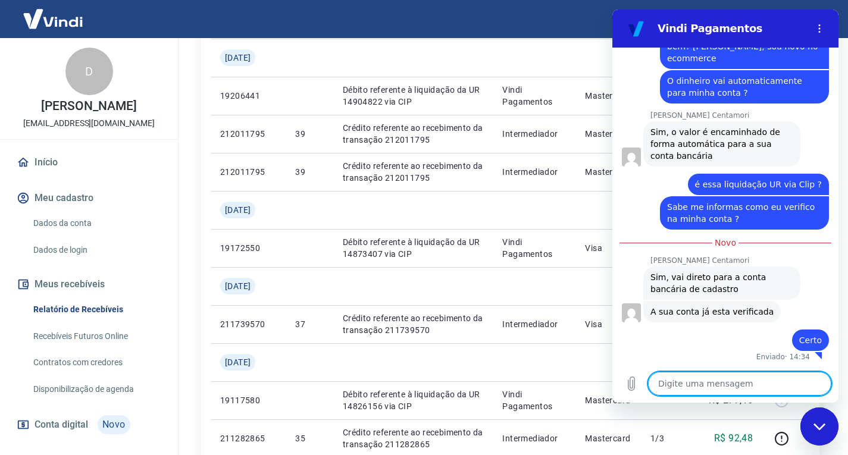
click at [712, 385] on textarea at bounding box center [739, 384] width 183 height 24
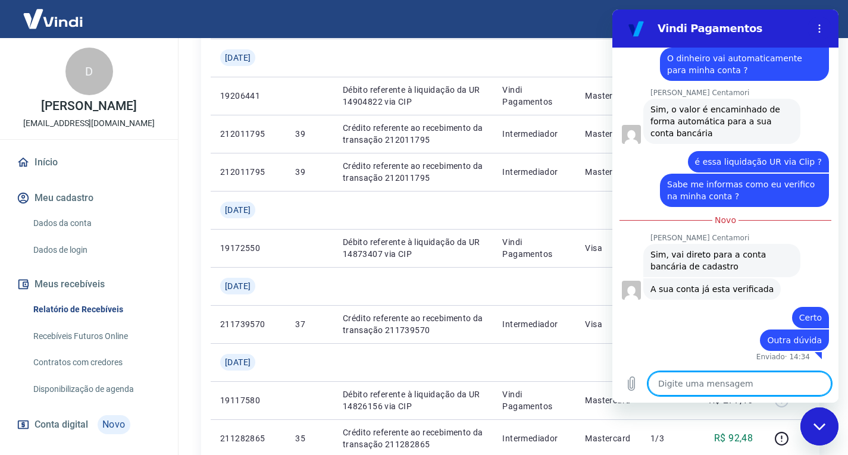
scroll to position [1621, 0]
click at [631, 388] on icon "Carregar arquivo" at bounding box center [631, 384] width 7 height 14
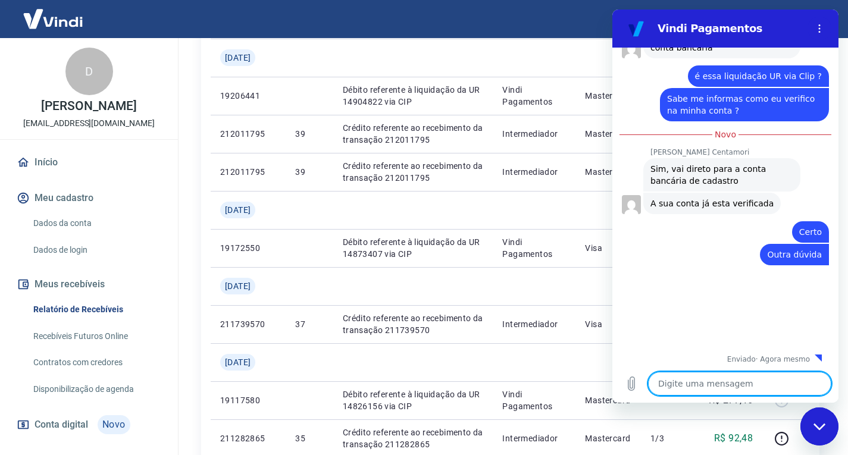
scroll to position [1709, 0]
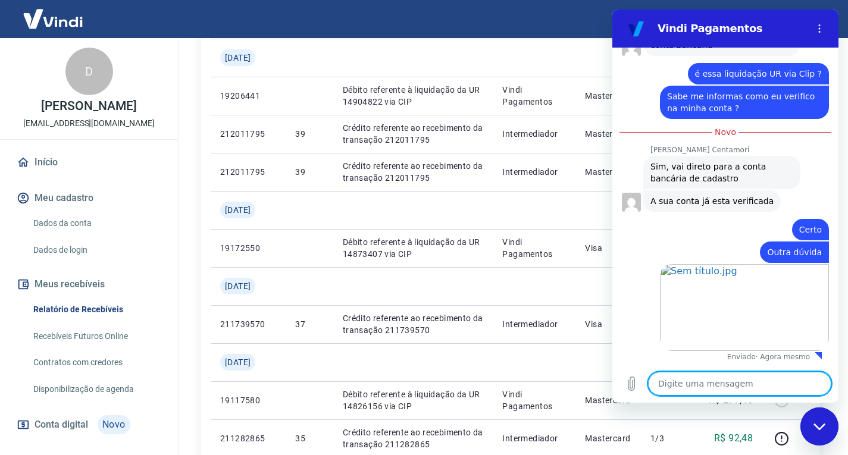
click at [719, 386] on textarea at bounding box center [739, 384] width 183 height 24
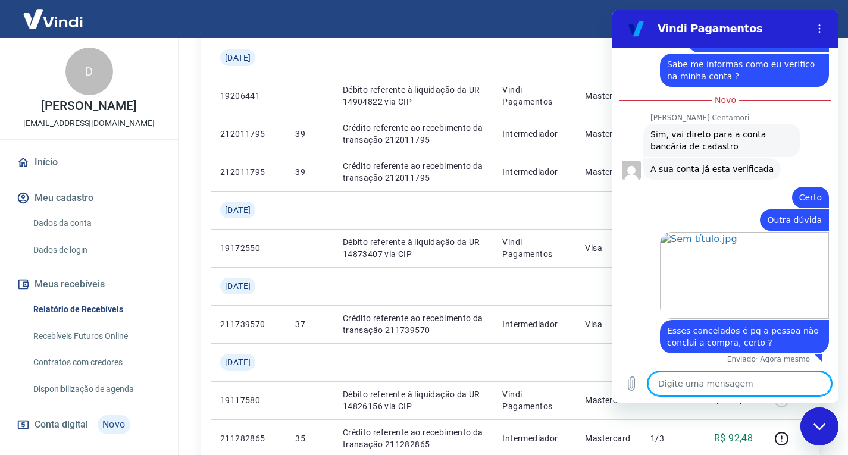
scroll to position [1744, 0]
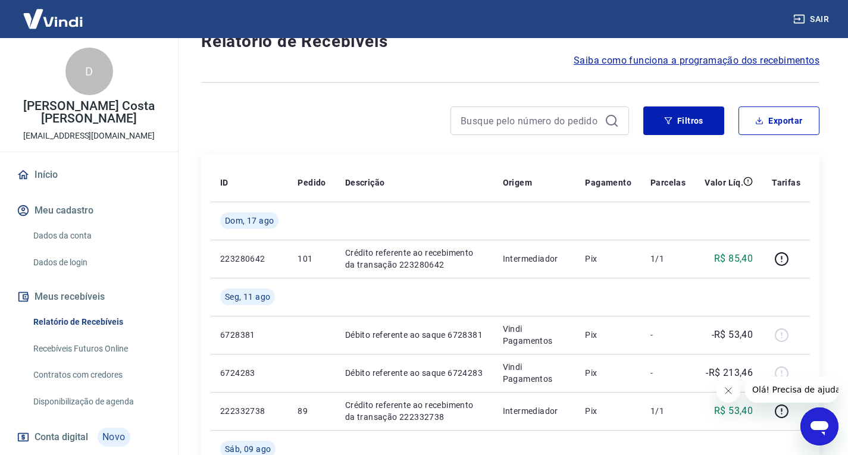
scroll to position [17, 0]
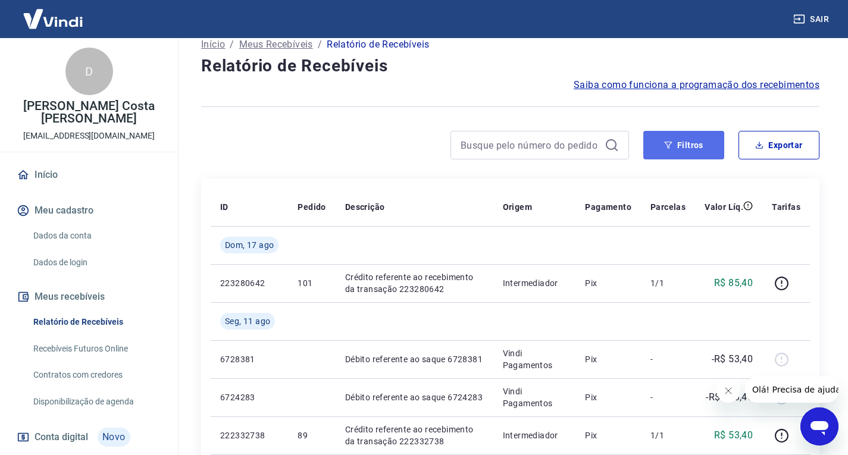
click at [670, 150] on button "Filtros" at bounding box center [683, 145] width 81 height 29
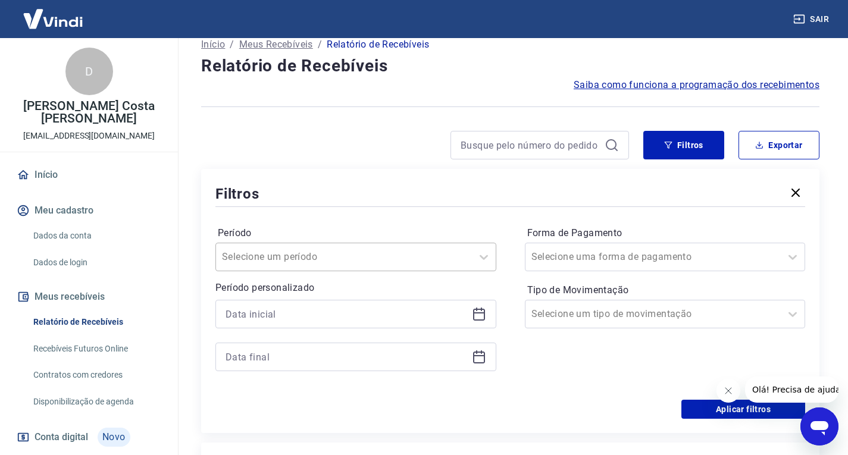
click at [470, 261] on div "Selecione um período" at bounding box center [344, 256] width 256 height 21
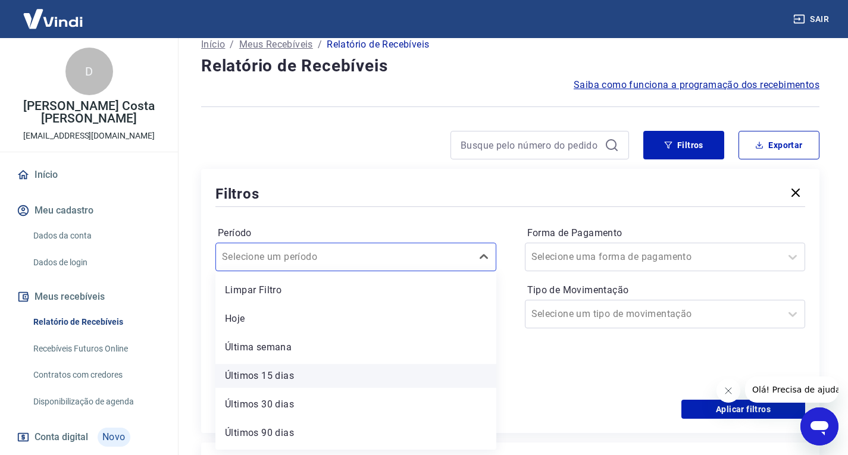
scroll to position [26, 0]
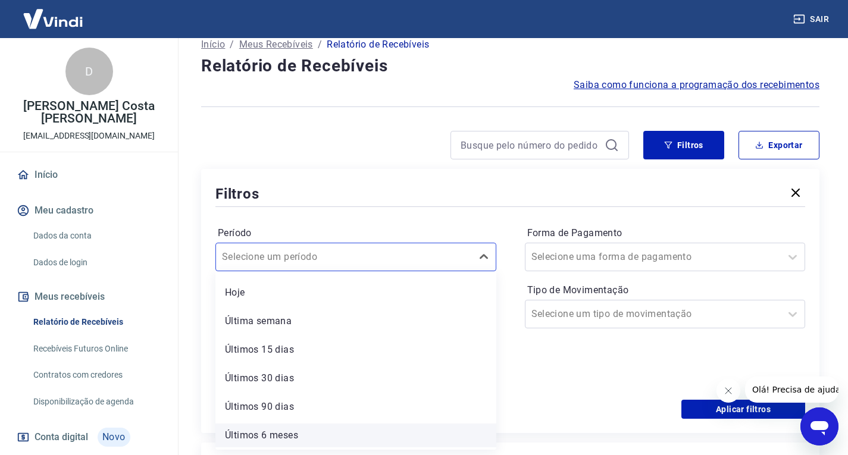
click at [268, 433] on div "Últimos 6 meses" at bounding box center [355, 436] width 281 height 24
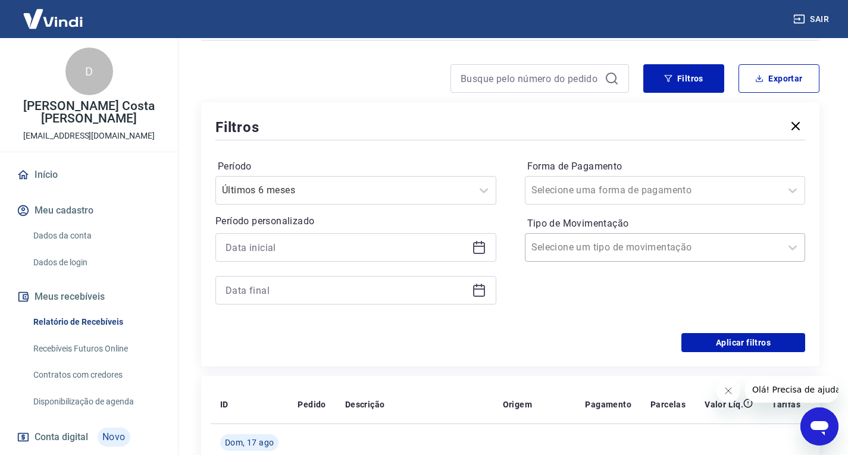
scroll to position [136, 0]
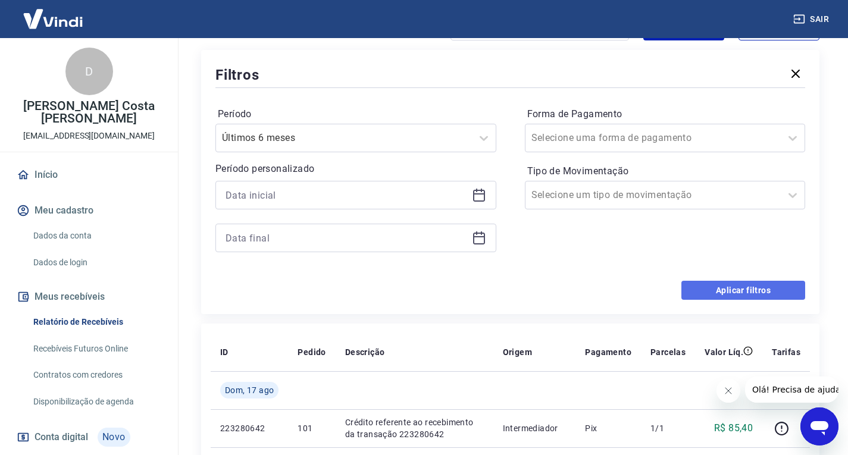
click at [701, 291] on button "Aplicar filtros" at bounding box center [743, 290] width 124 height 19
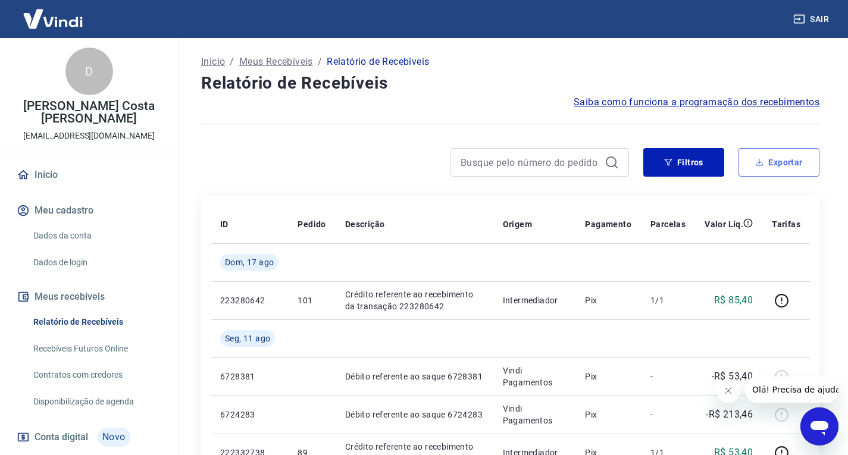
click at [776, 166] on button "Exportar" at bounding box center [778, 162] width 81 height 29
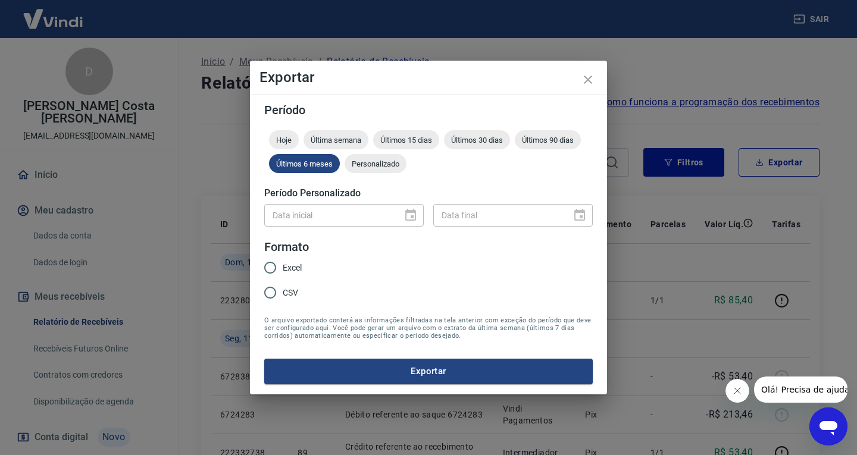
click at [265, 267] on input "Excel" at bounding box center [270, 267] width 25 height 25
radio input "true"
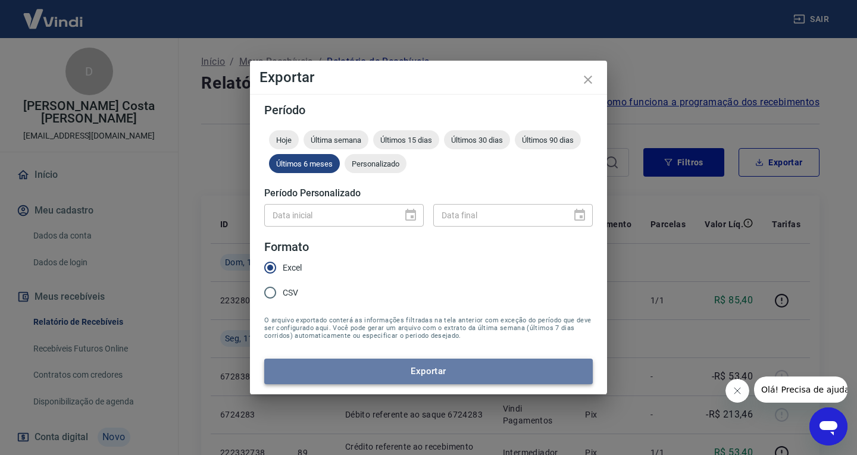
click at [422, 373] on button "Exportar" at bounding box center [428, 371] width 328 height 25
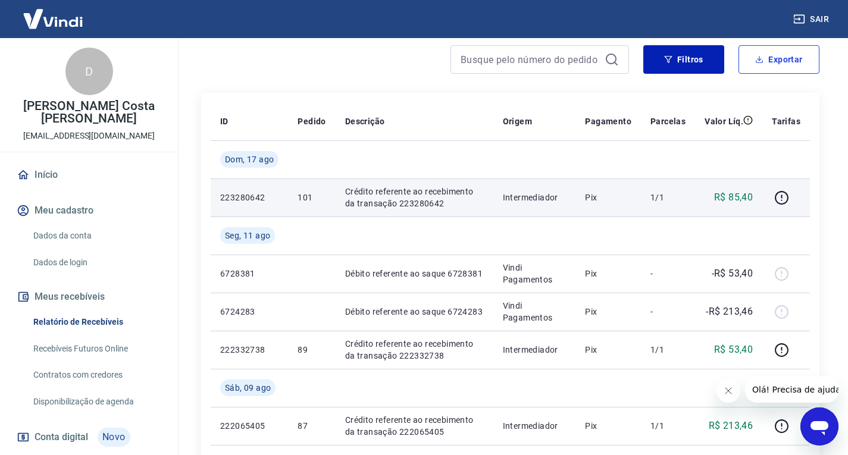
scroll to position [119, 0]
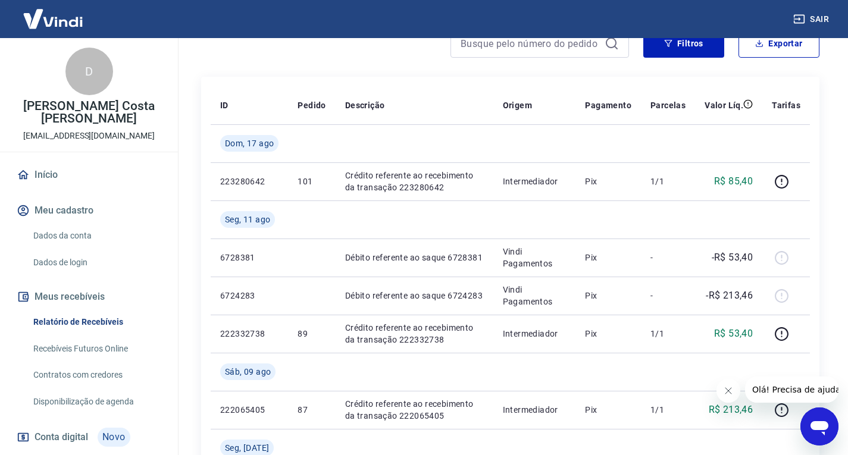
click at [825, 424] on icon "Abrir janela de mensagens" at bounding box center [819, 428] width 18 height 14
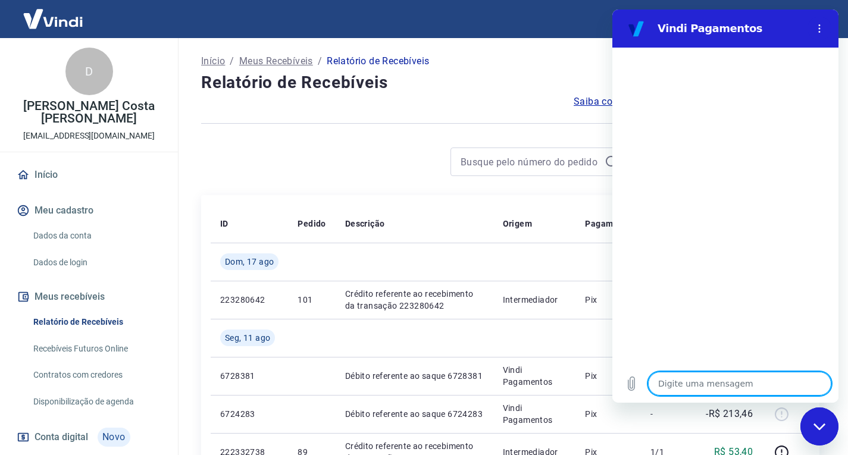
scroll to position [0, 0]
type textarea "x"
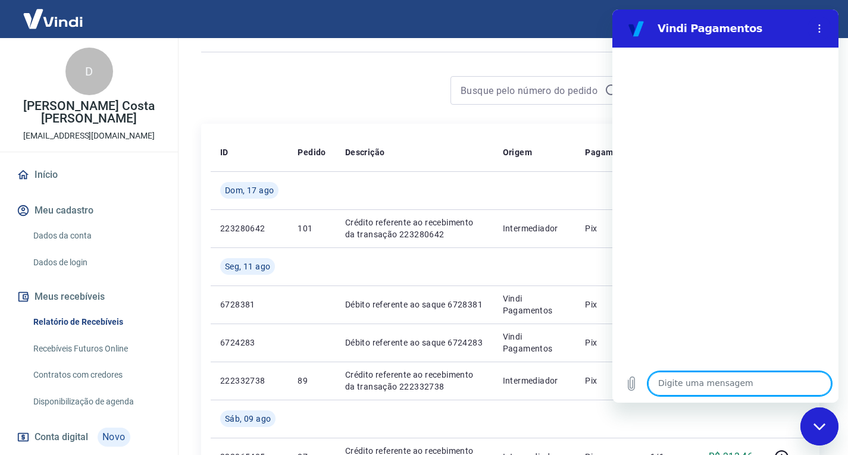
scroll to position [119, 0]
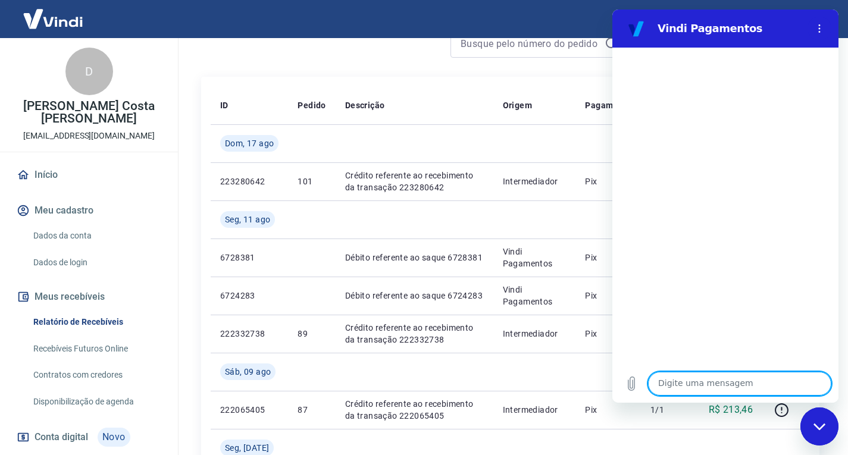
click at [716, 381] on textarea at bounding box center [739, 384] width 183 height 24
click at [821, 26] on icon "Menu de opções" at bounding box center [819, 29] width 10 height 10
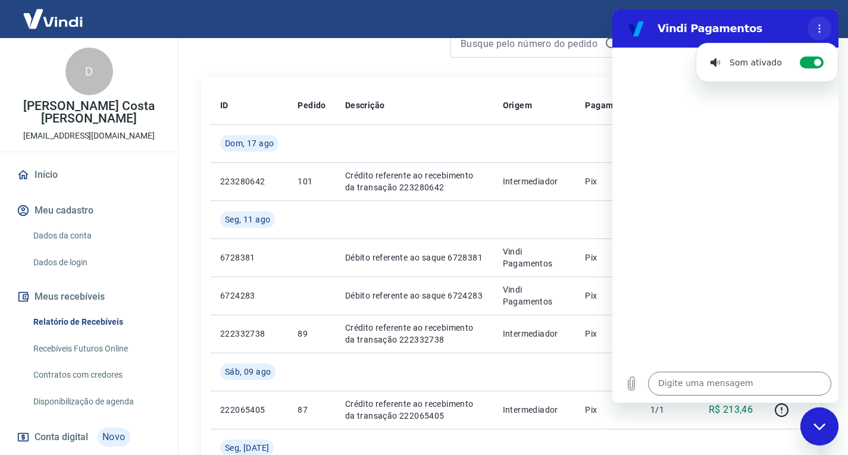
click at [821, 26] on icon "Menu de opções" at bounding box center [819, 29] width 10 height 10
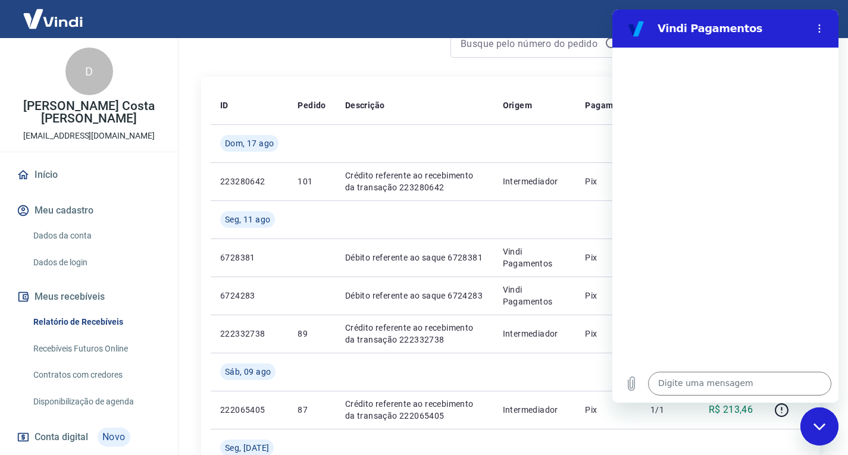
click at [820, 425] on icon "Fechar janela de mensagens" at bounding box center [819, 427] width 12 height 8
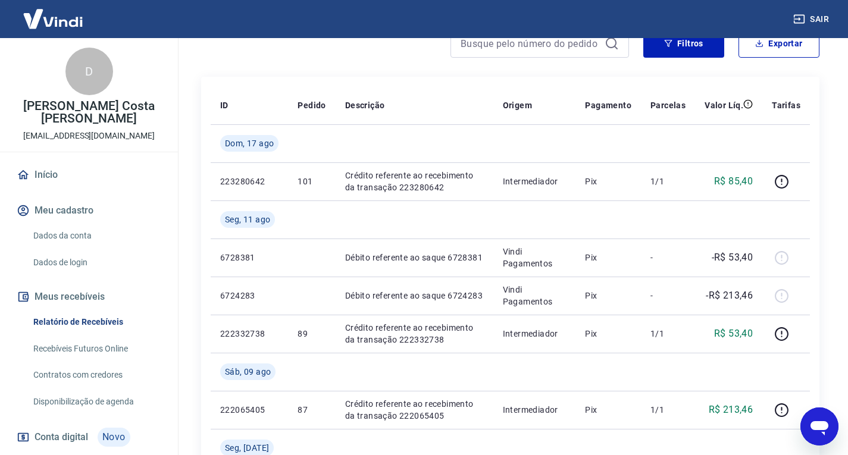
click at [820, 425] on icon "Abrir janela de mensagens" at bounding box center [819, 428] width 18 height 14
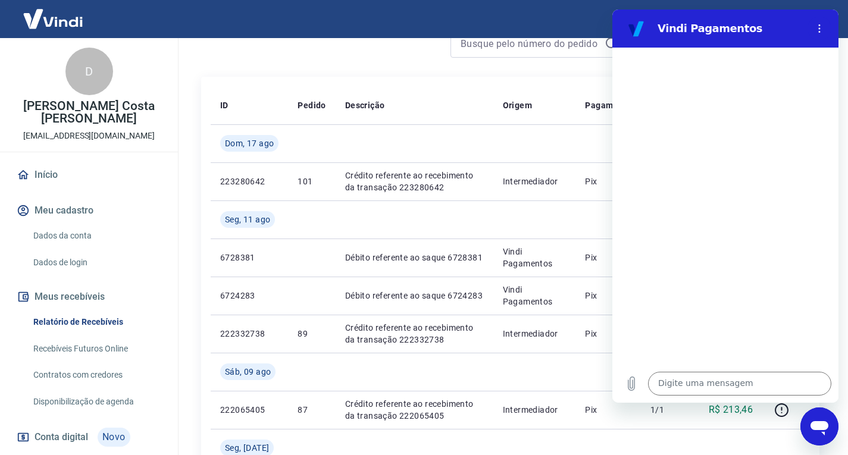
scroll to position [0, 0]
click at [686, 384] on textarea at bounding box center [739, 384] width 183 height 24
click at [811, 30] on button "Menu de opções" at bounding box center [819, 29] width 24 height 24
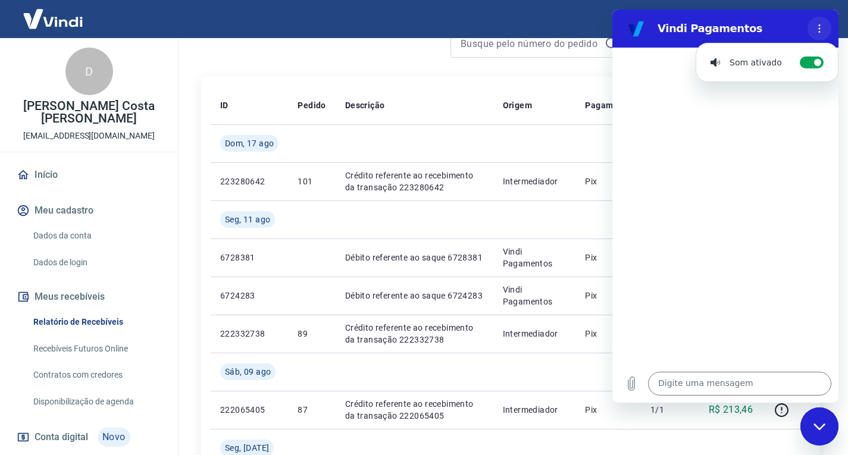
click at [813, 30] on button "Menu de opções" at bounding box center [819, 29] width 24 height 24
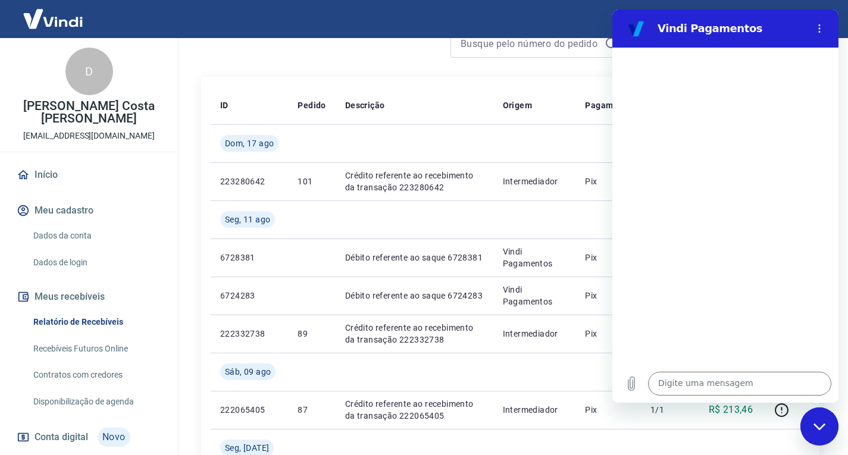
click at [820, 425] on icon "Fechar janela de mensagens" at bounding box center [819, 427] width 12 height 8
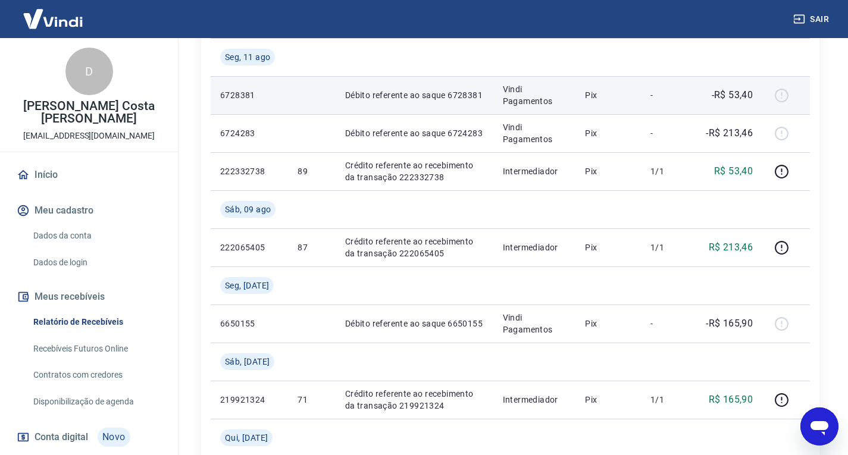
scroll to position [297, 0]
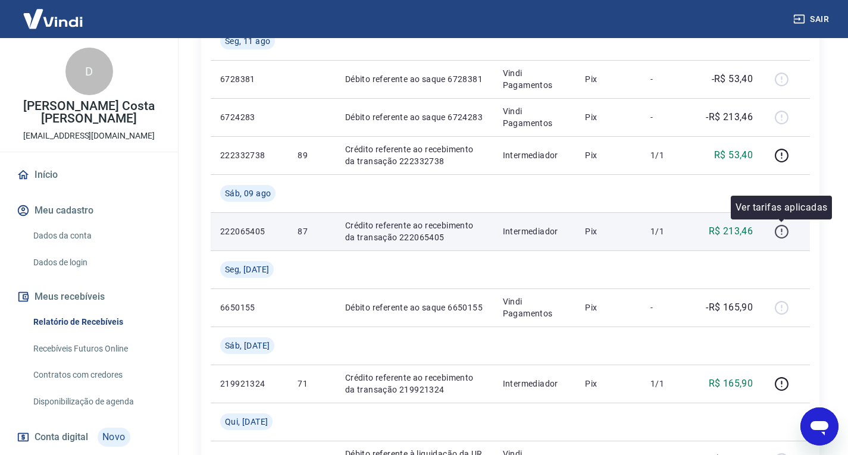
click at [783, 233] on icon "button" at bounding box center [781, 231] width 15 height 15
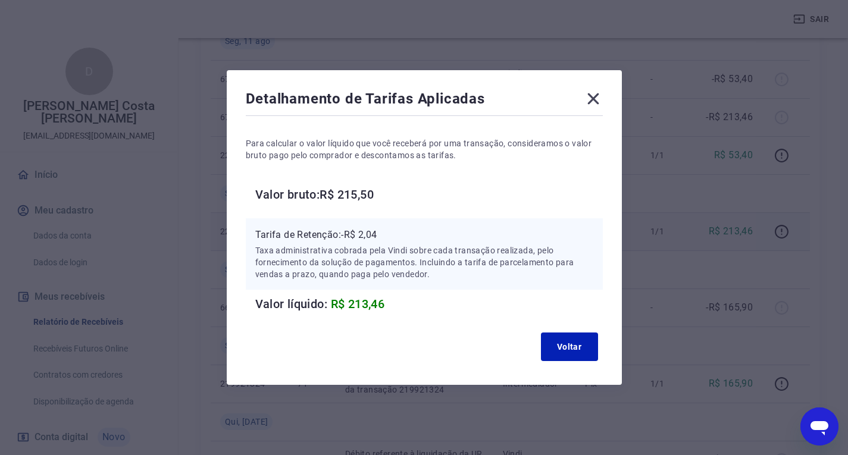
click at [593, 99] on icon at bounding box center [593, 98] width 19 height 19
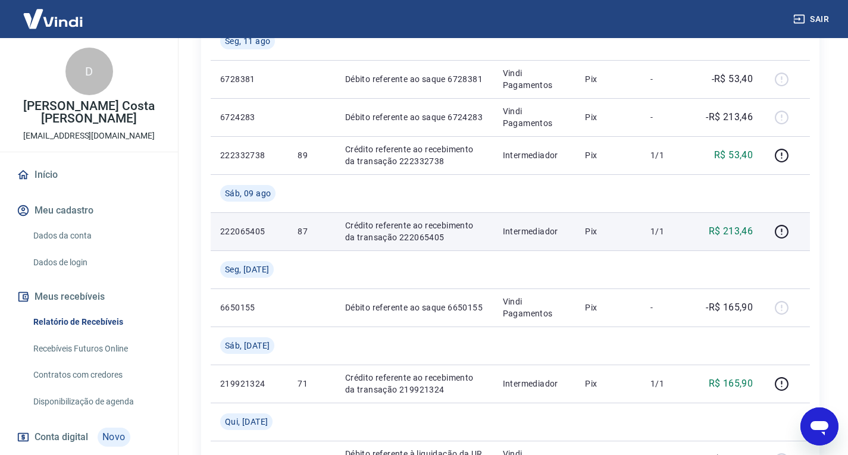
type textarea "x"
